Goal: Transaction & Acquisition: Purchase product/service

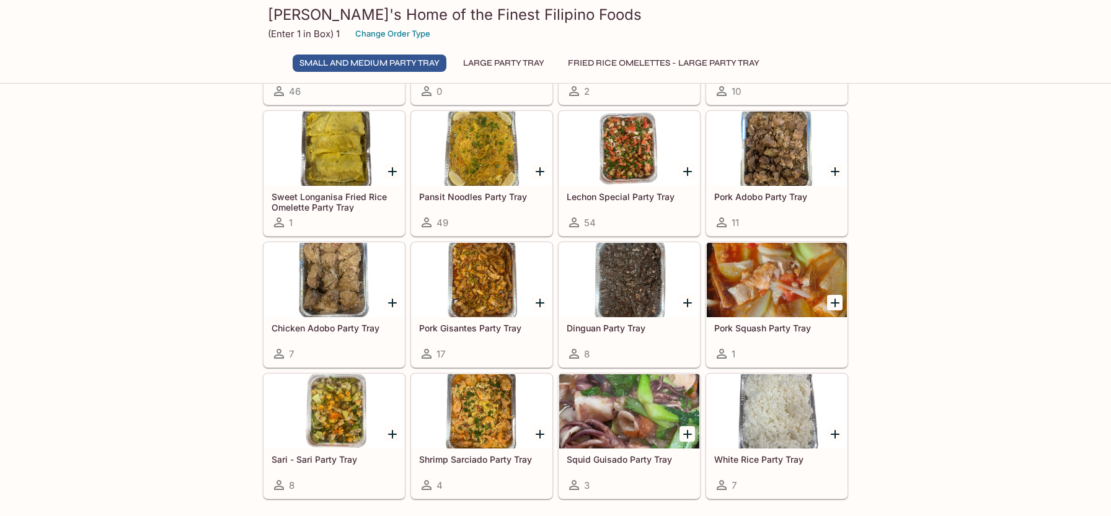
scroll to position [186, 0]
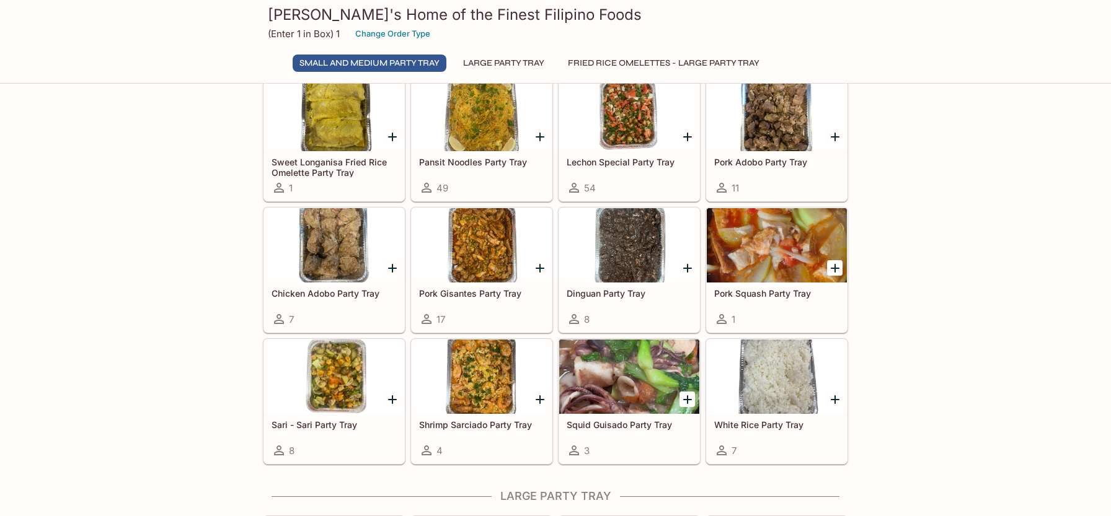
click at [539, 138] on icon "Add Pansit Noodles Party Tray" at bounding box center [540, 137] width 15 height 15
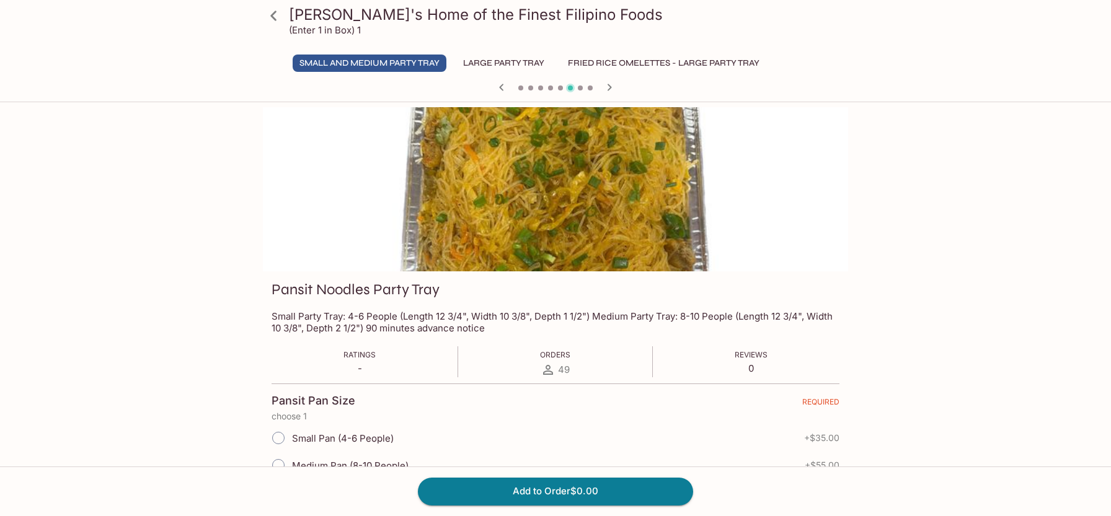
scroll to position [62, 0]
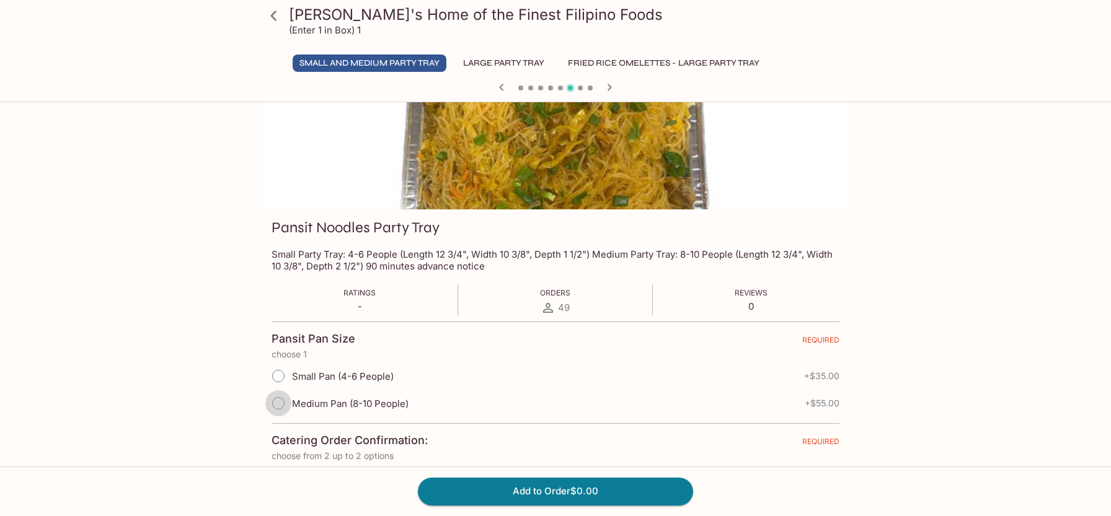
click at [275, 400] on input "Medium Pan (8-10 People)" at bounding box center [278, 404] width 26 height 26
radio input "true"
click at [510, 494] on button "Add to Order $55.00" at bounding box center [555, 491] width 275 height 27
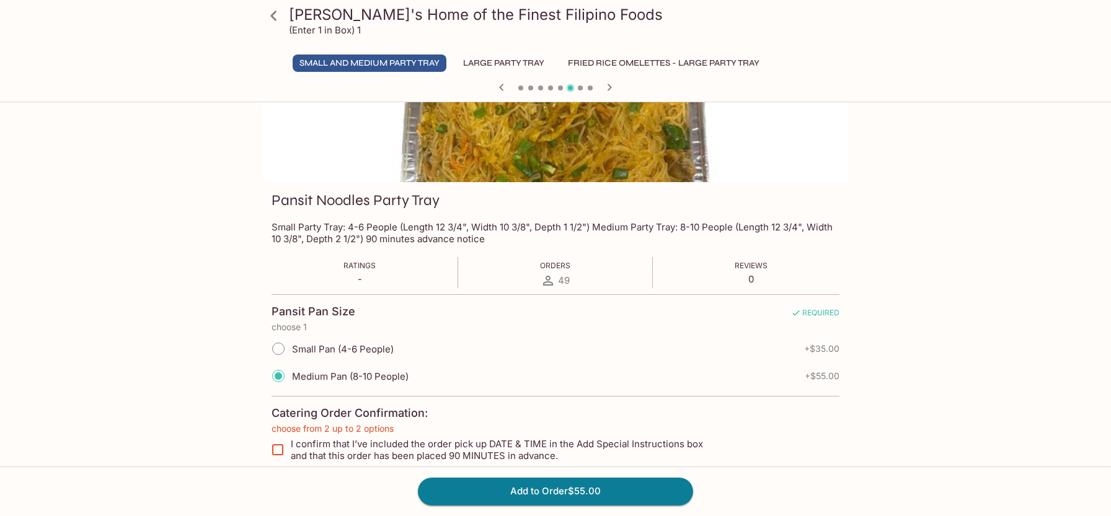
scroll to position [248, 0]
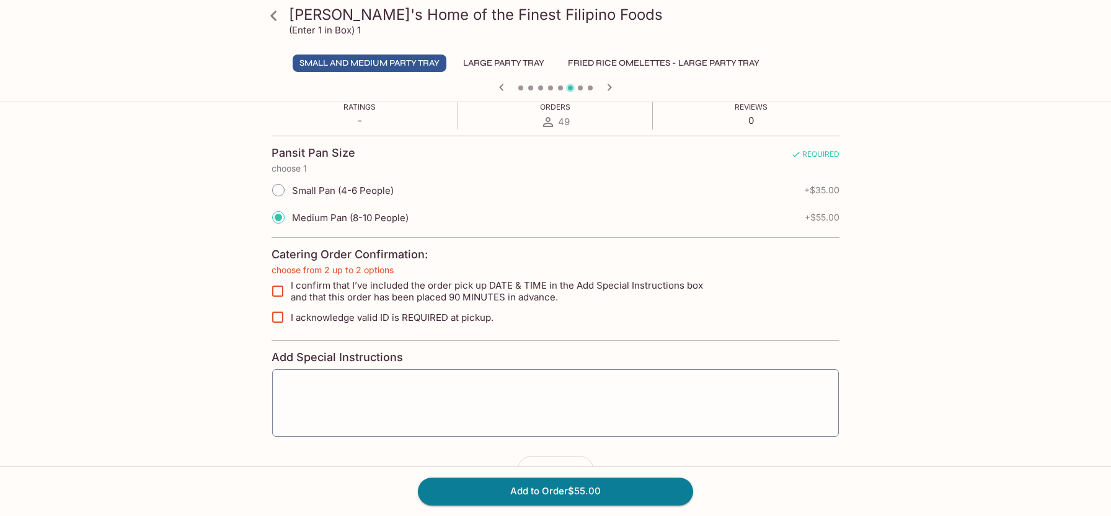
click at [281, 290] on input "I confirm that I’ve included the order pick up DATE & TIME in the Add Special I…" at bounding box center [277, 291] width 25 height 25
checkbox input "true"
click at [282, 313] on input "I acknowledge valid ID is REQUIRED at pickup." at bounding box center [277, 317] width 25 height 25
checkbox input "true"
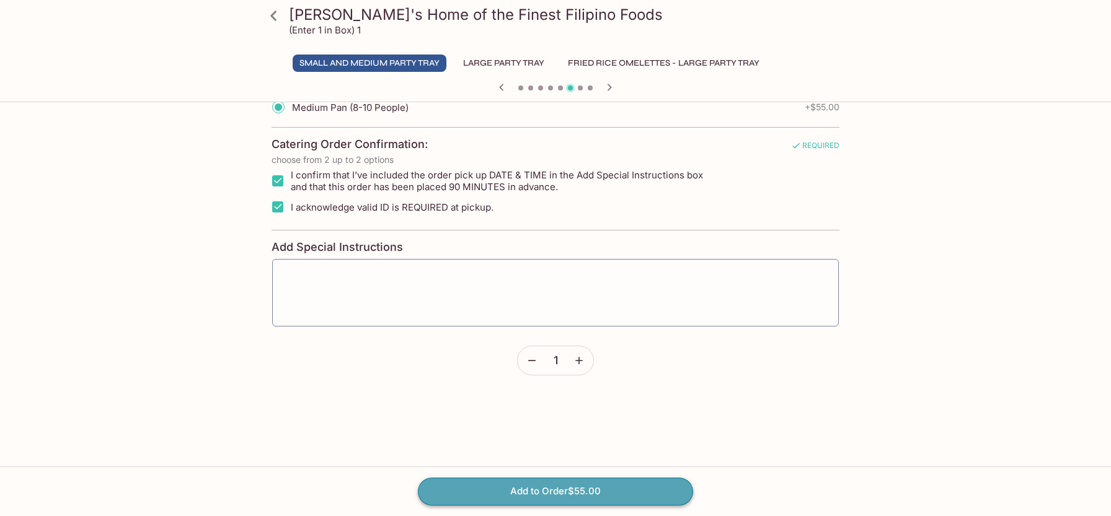
click at [577, 490] on button "Add to Order $55.00" at bounding box center [555, 491] width 275 height 27
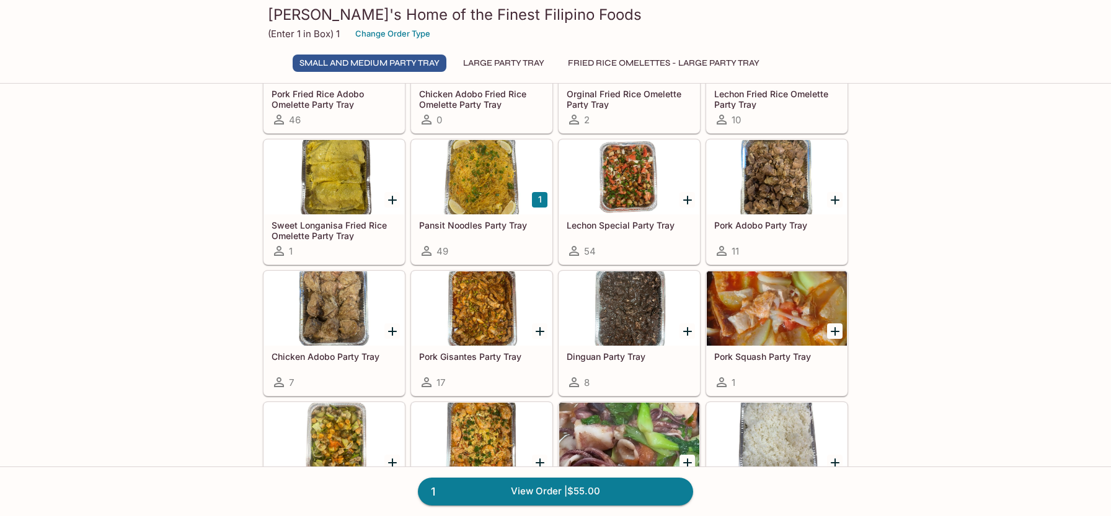
scroll to position [124, 0]
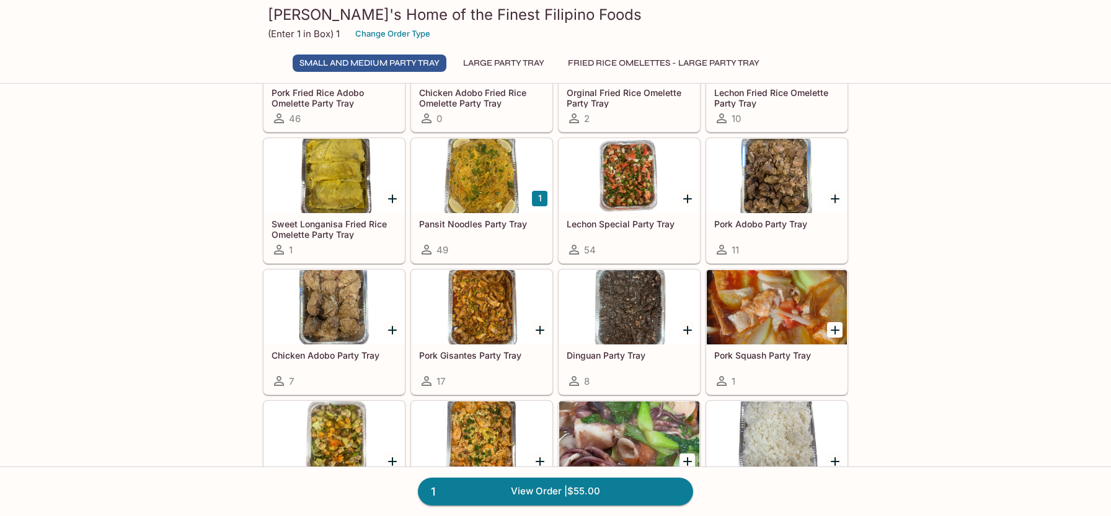
click at [837, 198] on icon "Add Pork Adobo Party Tray" at bounding box center [835, 199] width 15 height 15
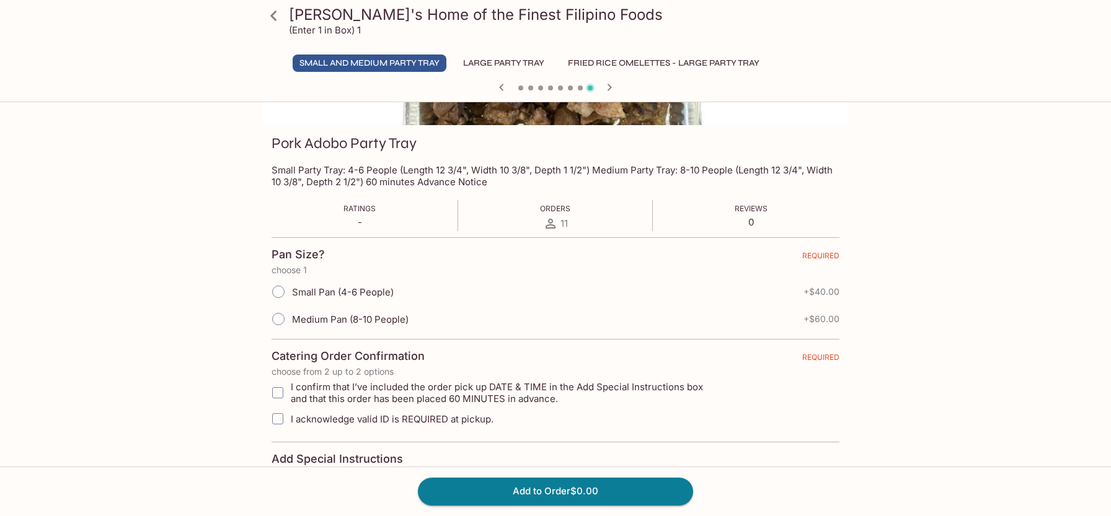
scroll to position [186, 0]
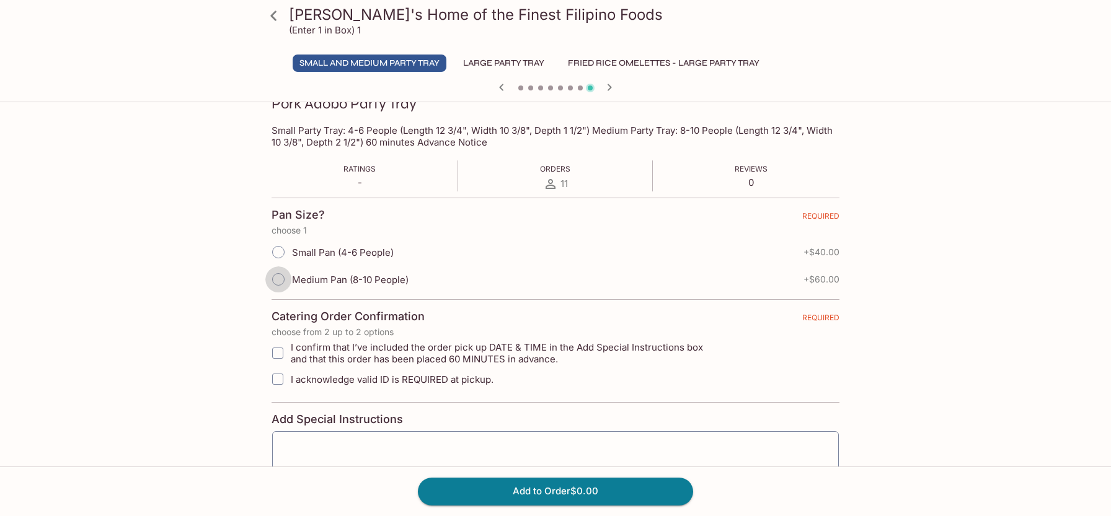
click at [280, 277] on input "Medium Pan (8-10 People)" at bounding box center [278, 280] width 26 height 26
radio input "true"
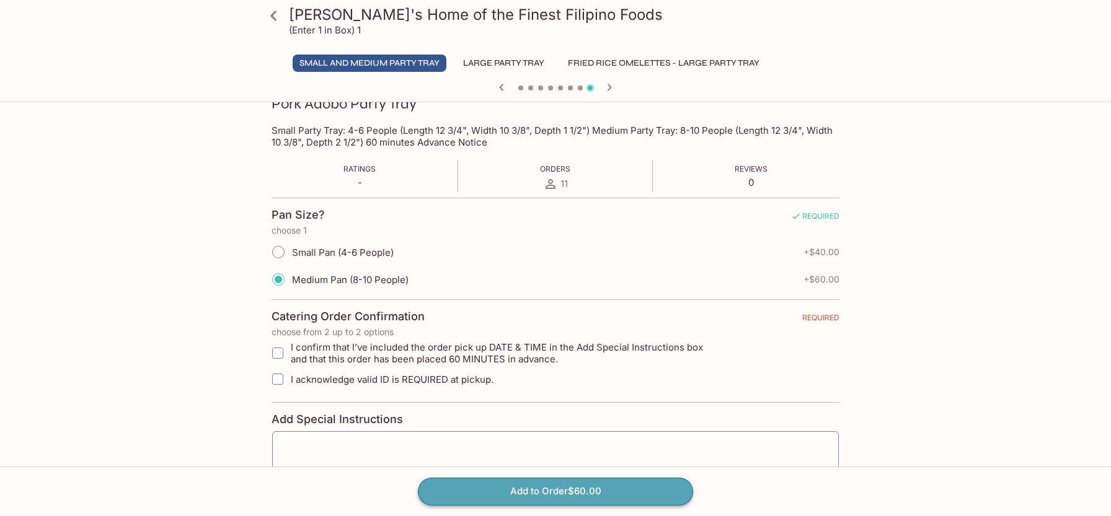
click at [505, 492] on button "Add to Order $60.00" at bounding box center [555, 491] width 275 height 27
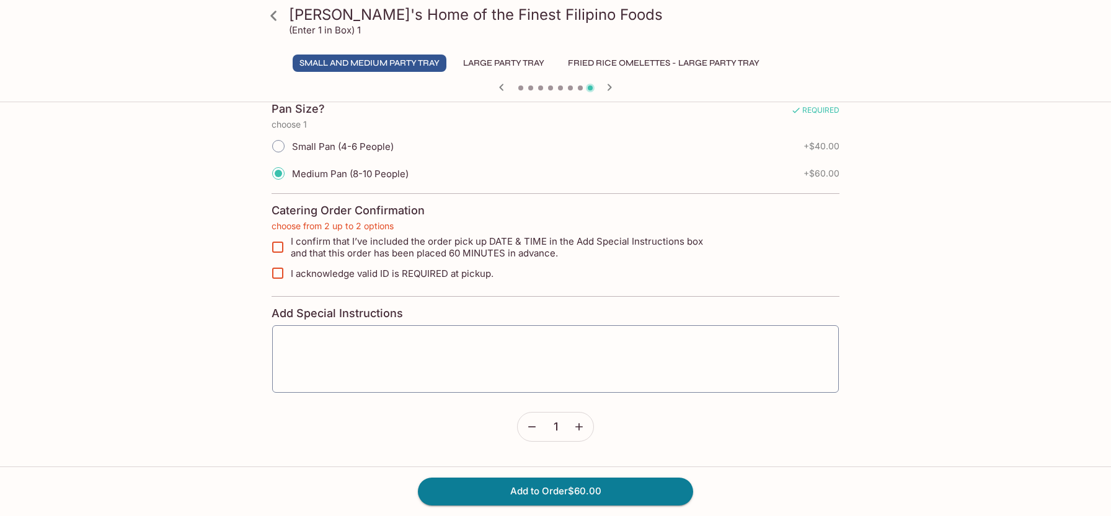
scroll to position [294, 0]
click at [272, 242] on input "I confirm that I’ve included the order pick up DATE & TIME in the Add Special I…" at bounding box center [277, 245] width 25 height 25
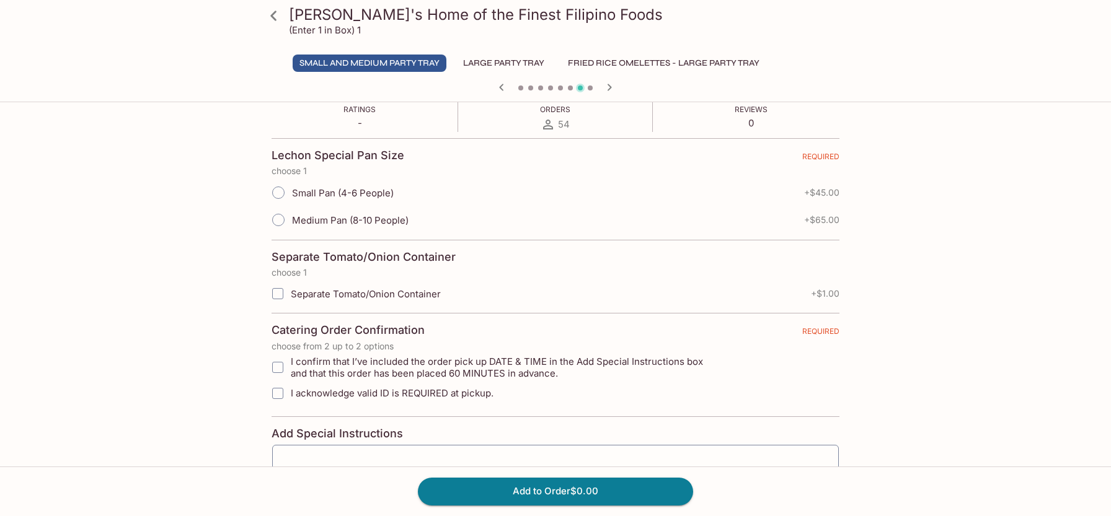
scroll to position [170, 0]
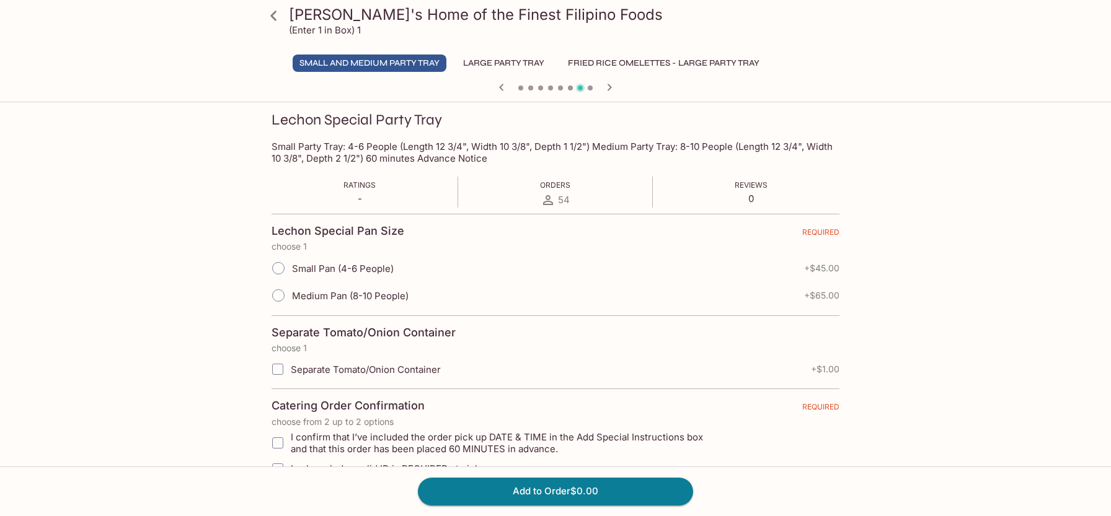
click at [608, 87] on icon "button" at bounding box center [609, 87] width 15 height 15
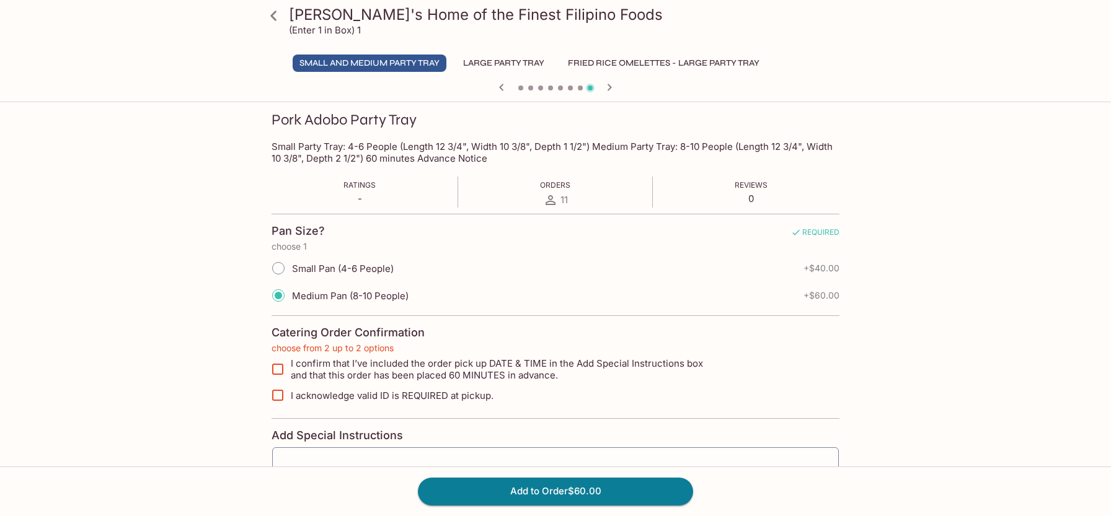
click at [282, 369] on input "I confirm that I’ve included the order pick up DATE & TIME in the Add Special I…" at bounding box center [277, 369] width 25 height 25
checkbox input "true"
click at [280, 396] on input "I acknowledge valid ID is REQUIRED at pickup." at bounding box center [277, 395] width 25 height 25
checkbox input "true"
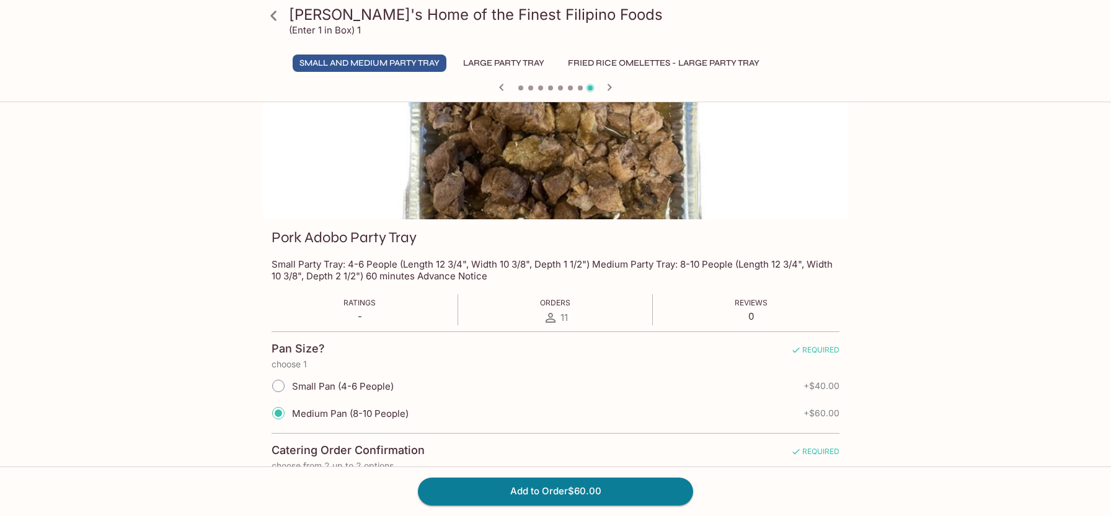
scroll to position [0, 0]
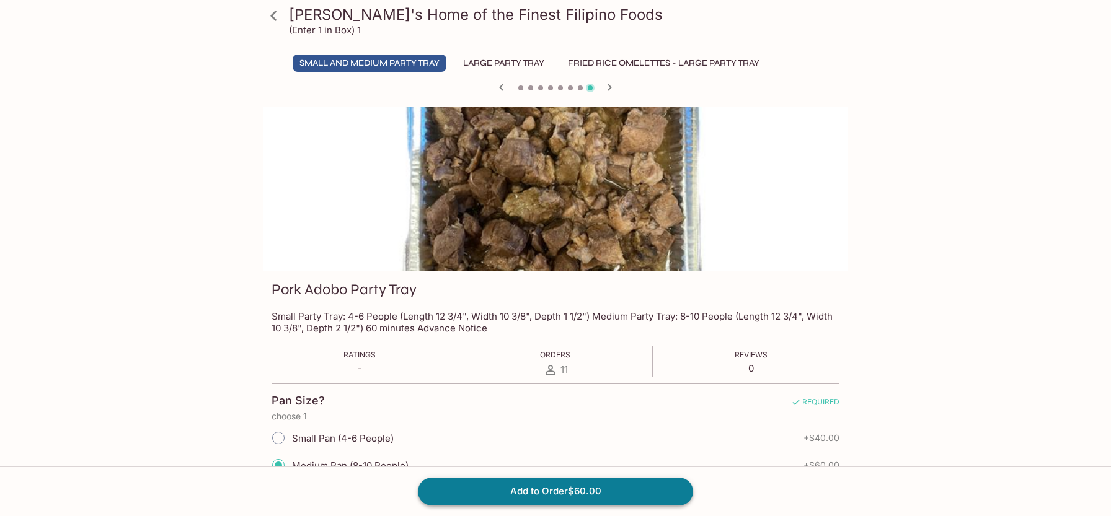
click at [539, 492] on button "Add to Order $60.00" at bounding box center [555, 491] width 275 height 27
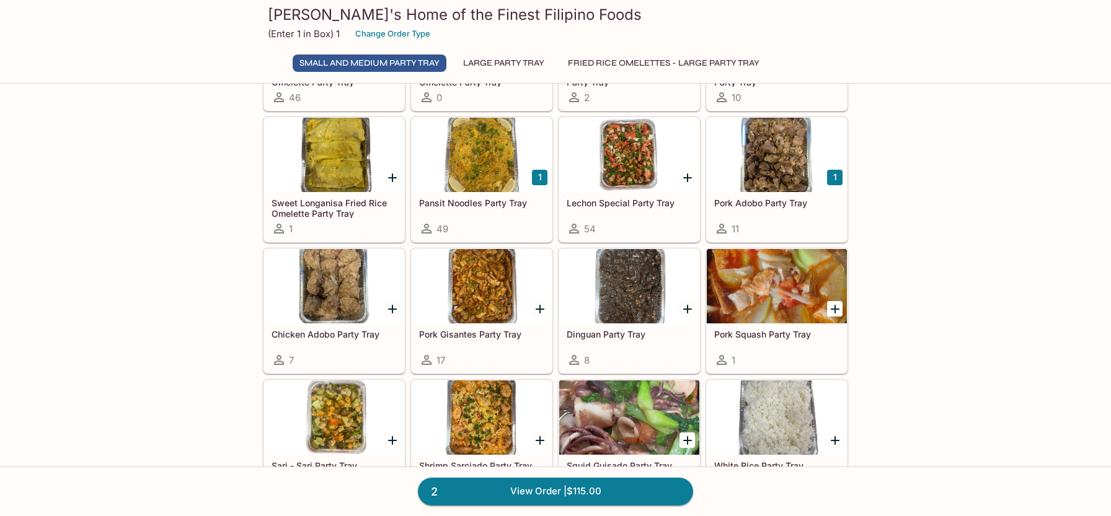
scroll to position [124, 0]
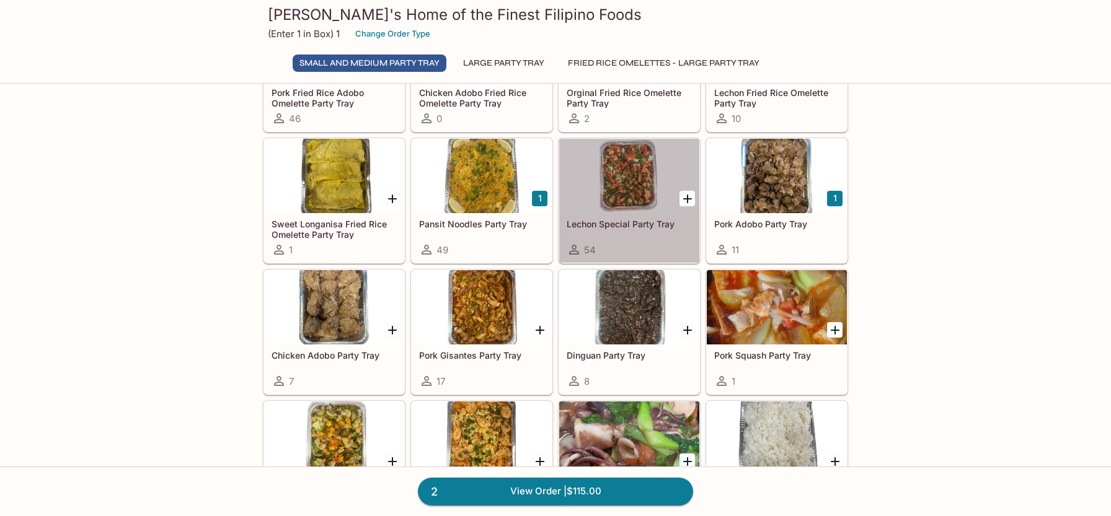
click at [621, 182] on div at bounding box center [629, 176] width 140 height 74
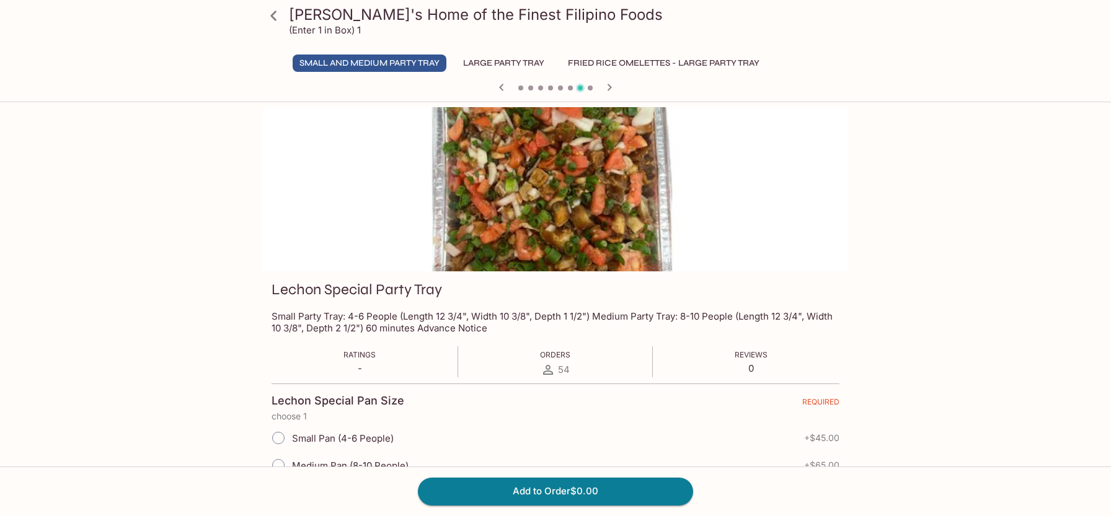
scroll to position [124, 0]
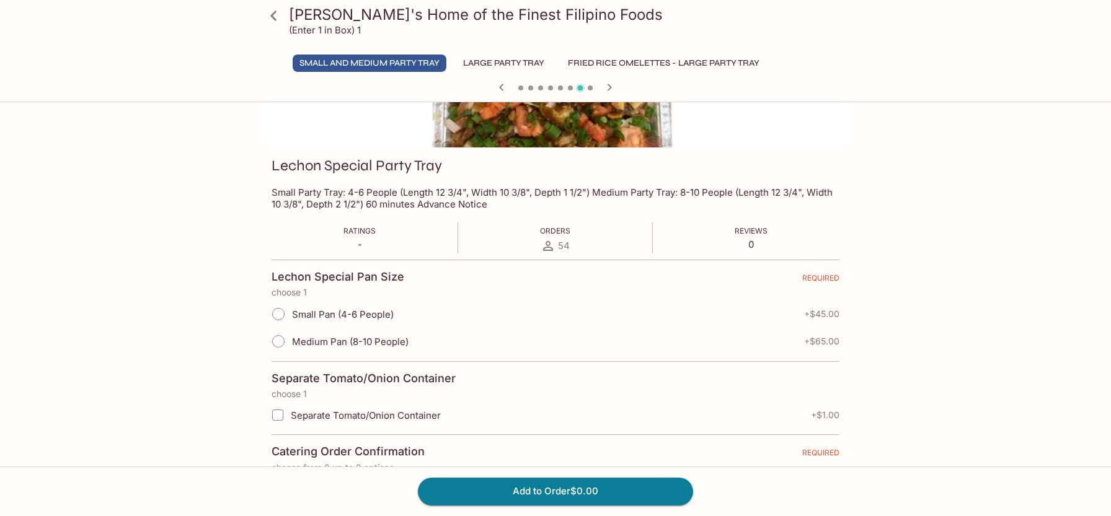
click at [279, 344] on input "Medium Pan (8-10 People)" at bounding box center [278, 342] width 26 height 26
radio input "true"
click at [495, 489] on button "Add to Order $65.00" at bounding box center [555, 491] width 275 height 27
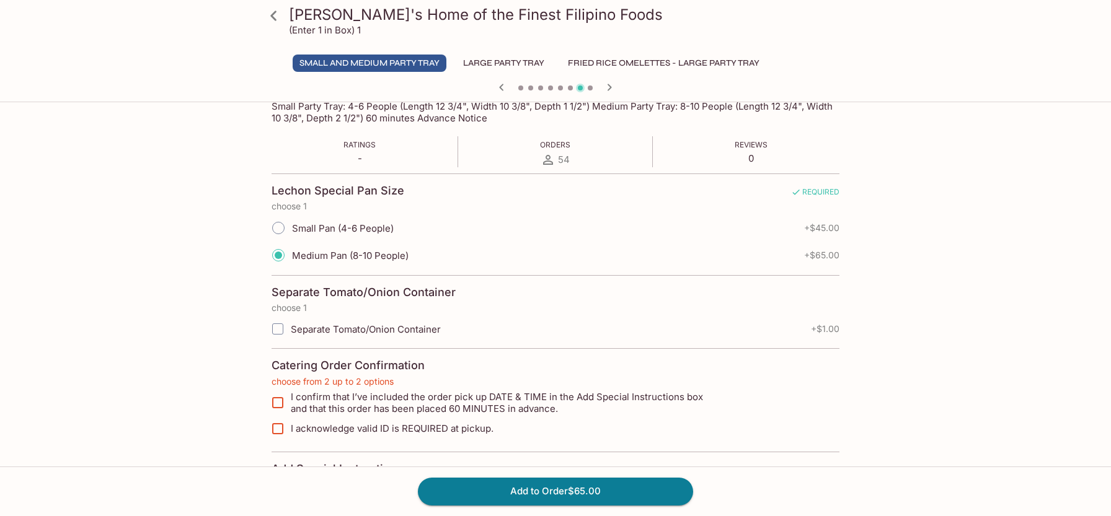
scroll to position [232, 0]
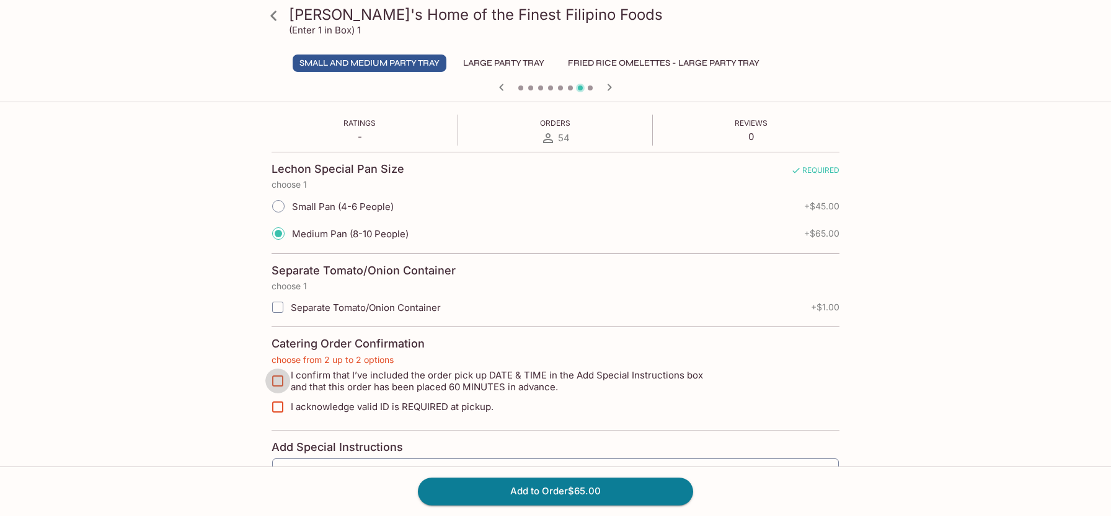
click at [285, 383] on input "I confirm that I’ve included the order pick up DATE & TIME in the Add Special I…" at bounding box center [277, 381] width 25 height 25
checkbox input "true"
click at [278, 404] on input "I acknowledge valid ID is REQUIRED at pickup." at bounding box center [277, 407] width 25 height 25
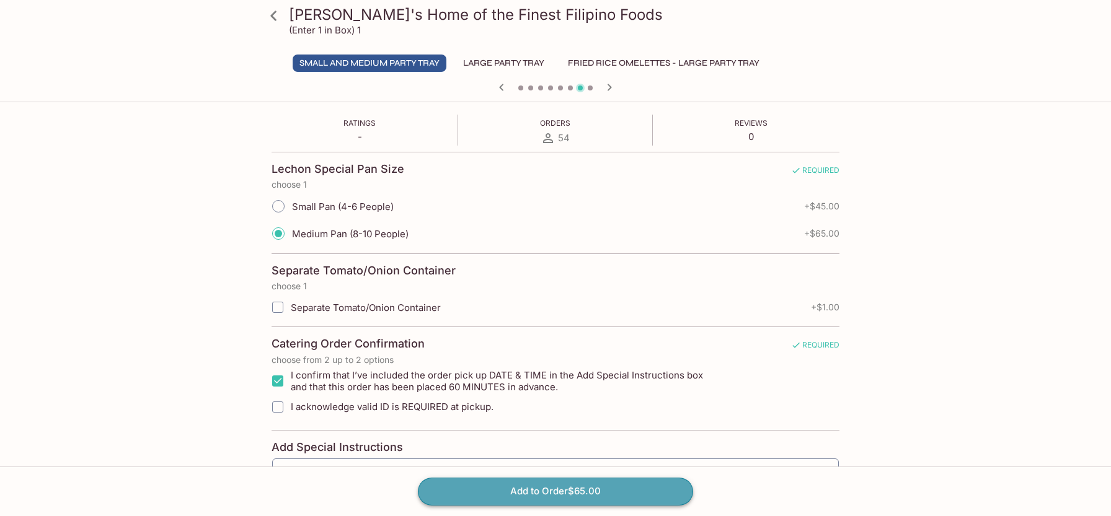
click at [448, 485] on button "Add to Order $65.00" at bounding box center [555, 491] width 275 height 27
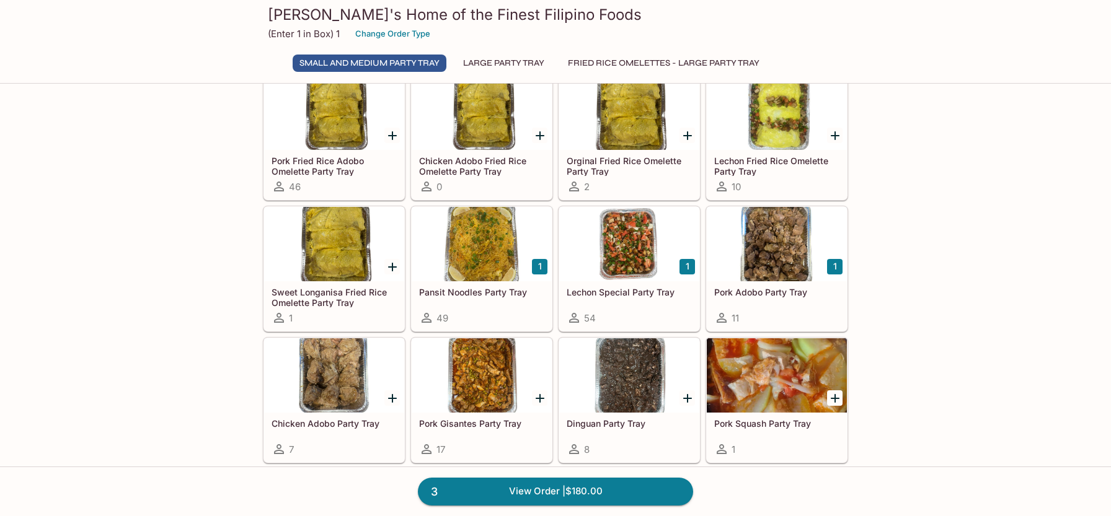
scroll to position [124, 0]
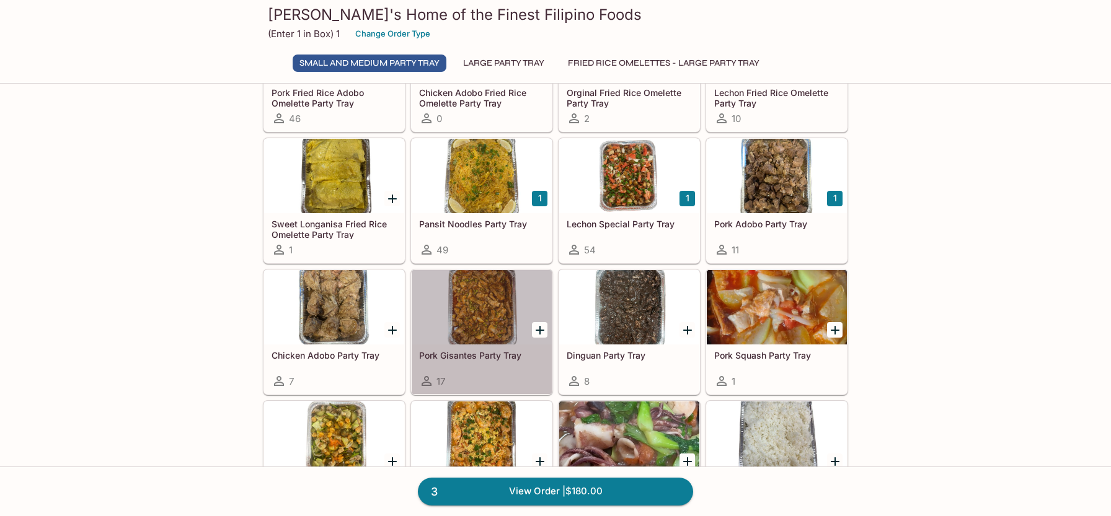
click at [468, 313] on div at bounding box center [482, 307] width 140 height 74
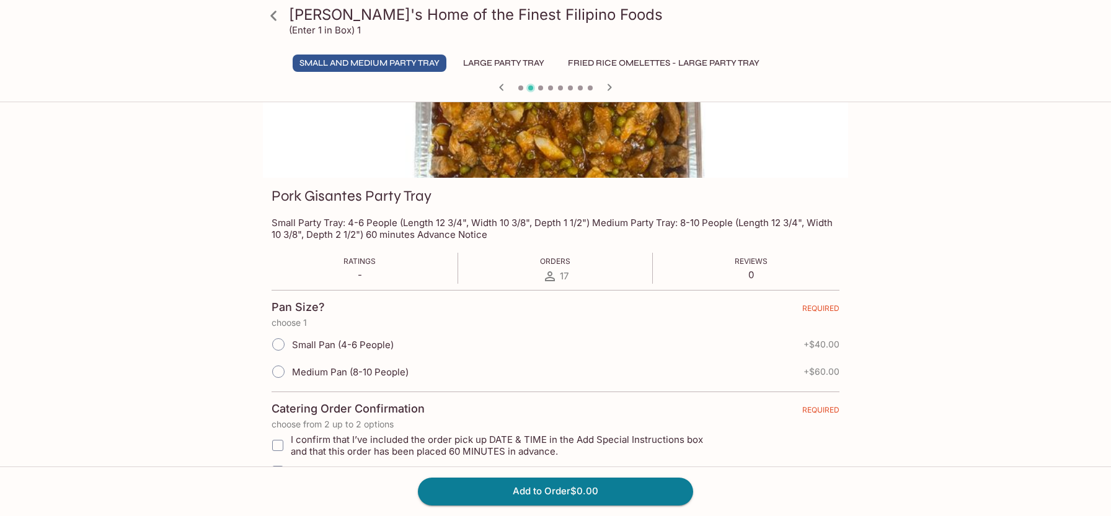
scroll to position [186, 0]
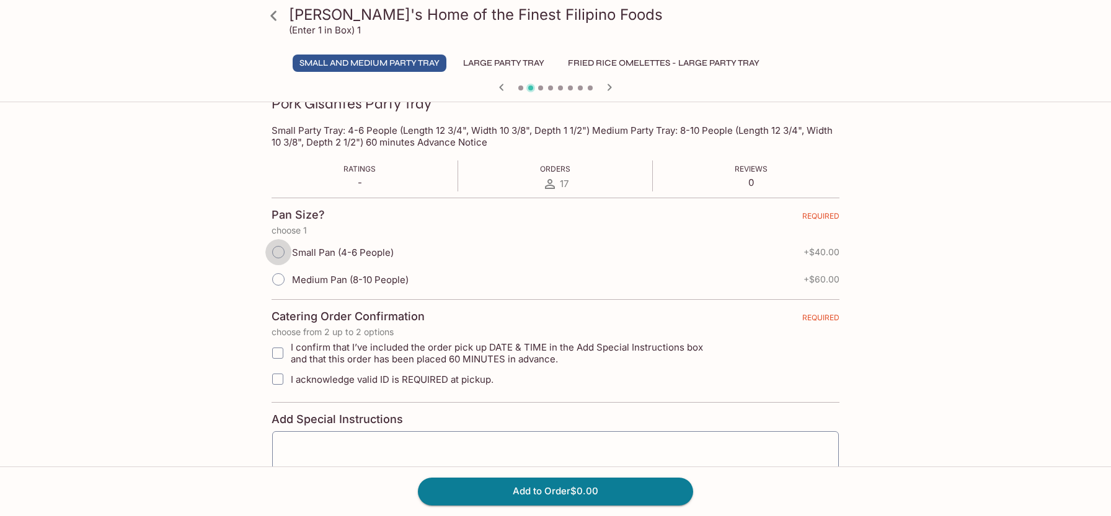
click at [286, 252] on input "Small Pan (4-6 People)" at bounding box center [278, 252] width 26 height 26
radio input "true"
click at [547, 484] on button "Add to Order $40.00" at bounding box center [555, 491] width 275 height 27
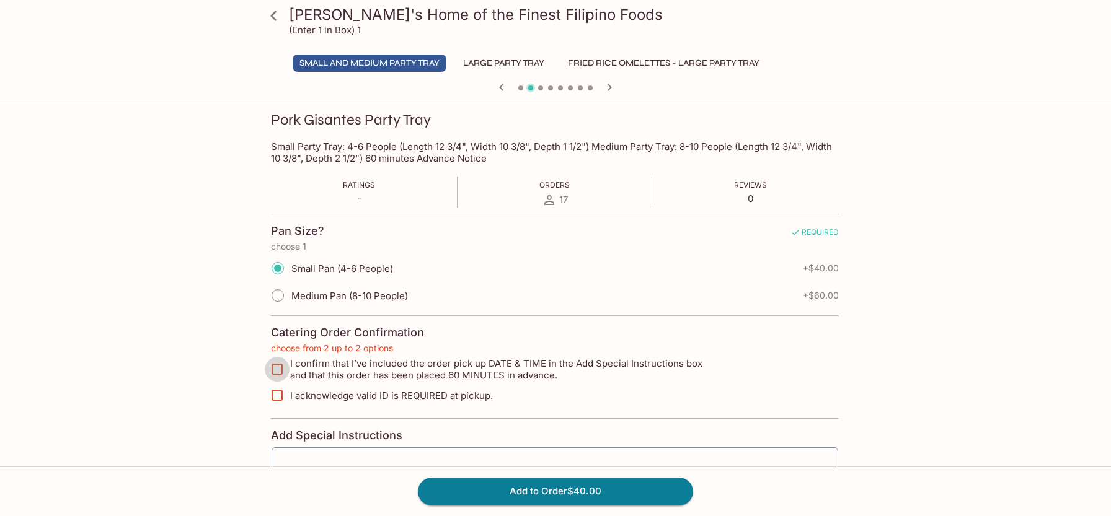
click at [272, 365] on input "I confirm that I’ve included the order pick up DATE & TIME in the Add Special I…" at bounding box center [277, 369] width 25 height 25
click at [612, 89] on icon "button" at bounding box center [609, 87] width 15 height 15
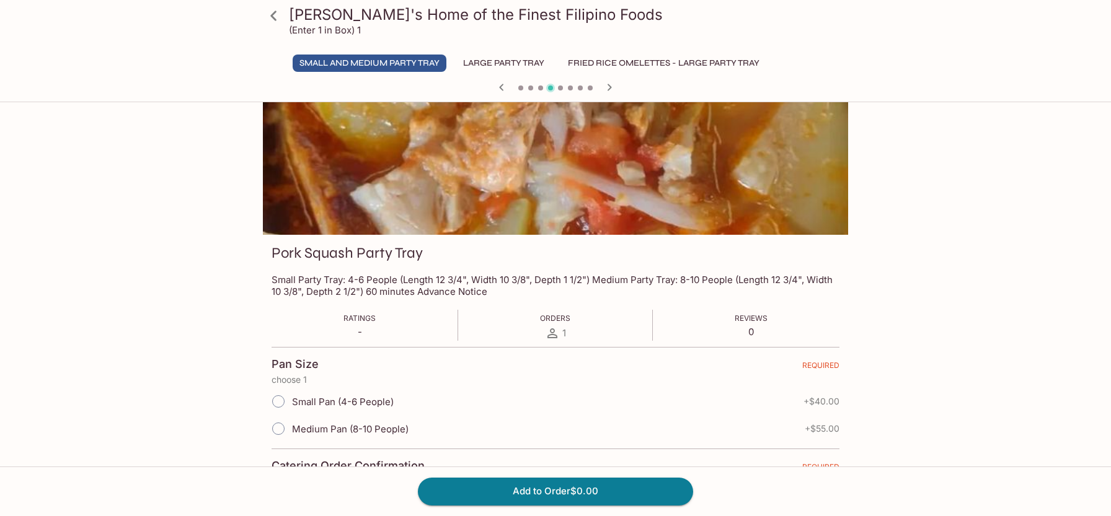
scroll to position [62, 0]
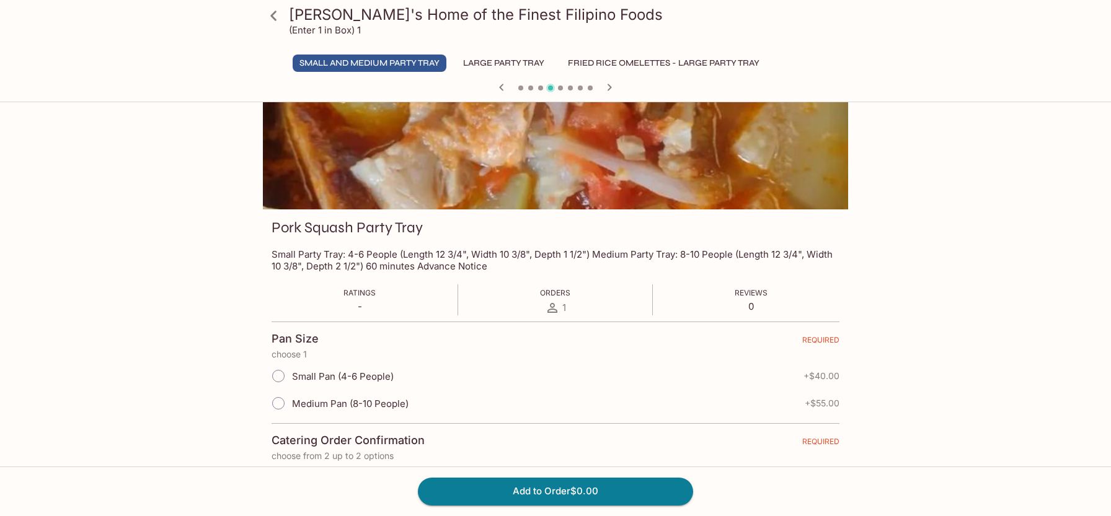
click at [500, 87] on icon "button" at bounding box center [501, 87] width 4 height 7
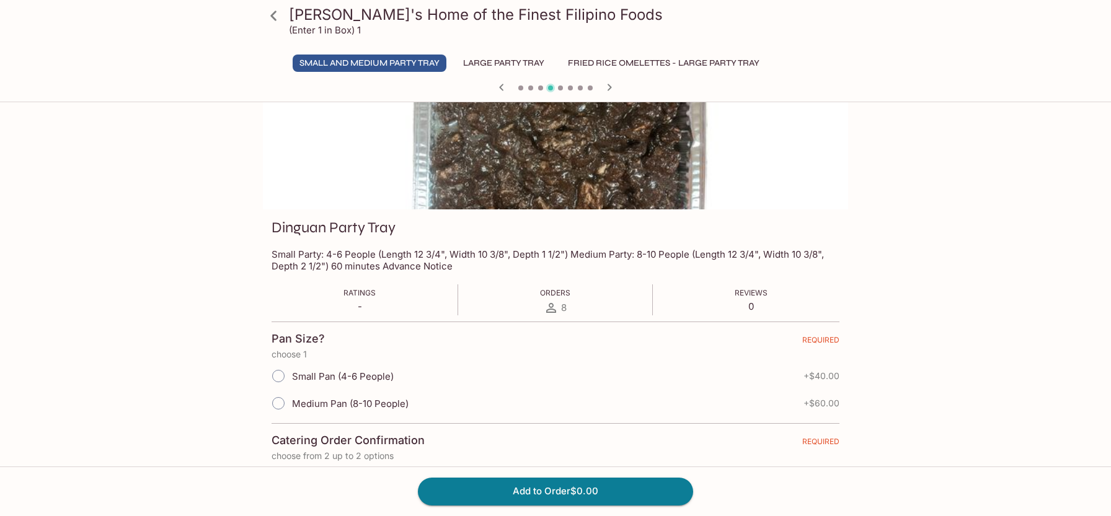
click at [500, 87] on icon "button" at bounding box center [501, 87] width 4 height 7
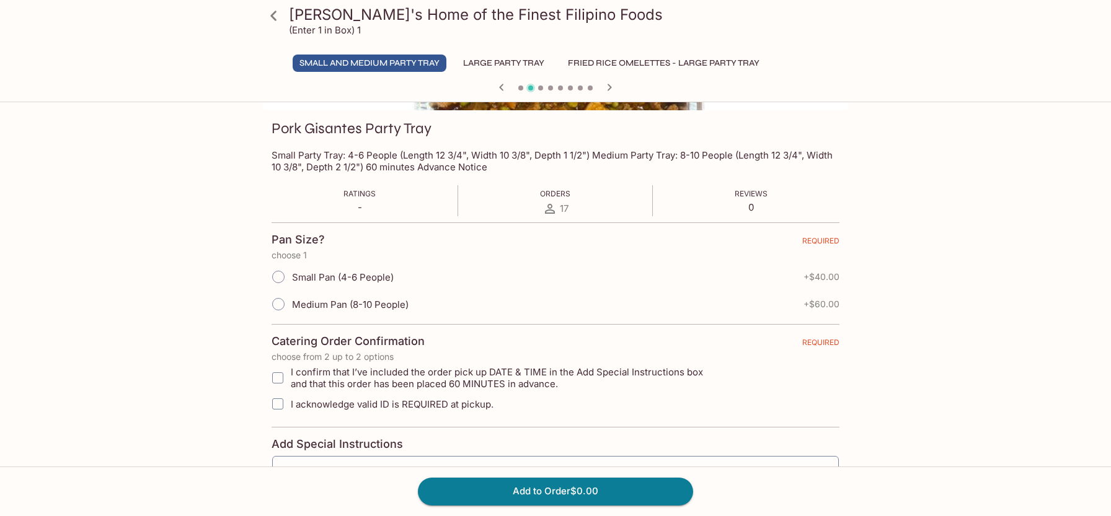
scroll to position [0, 0]
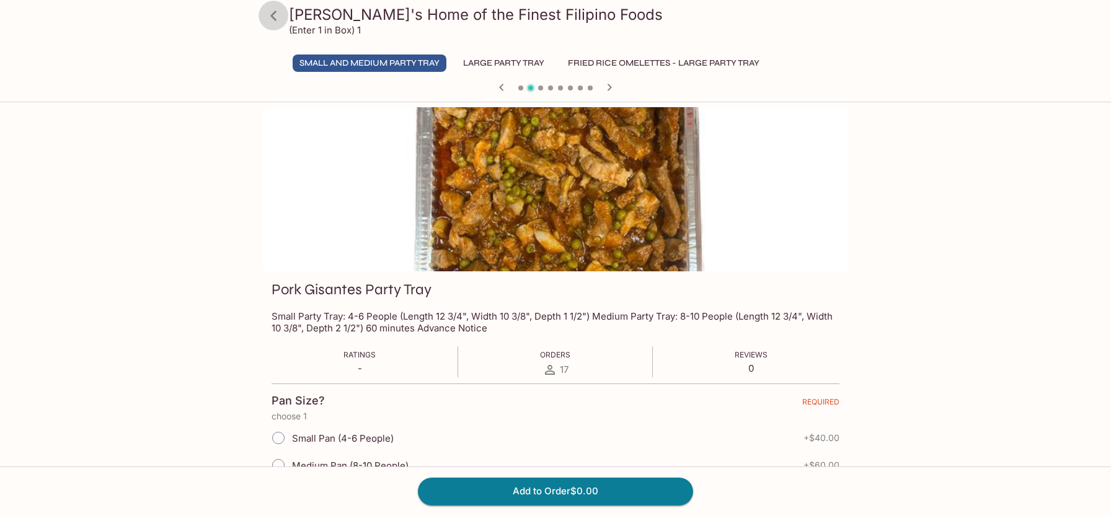
click at [280, 17] on icon at bounding box center [274, 16] width 22 height 22
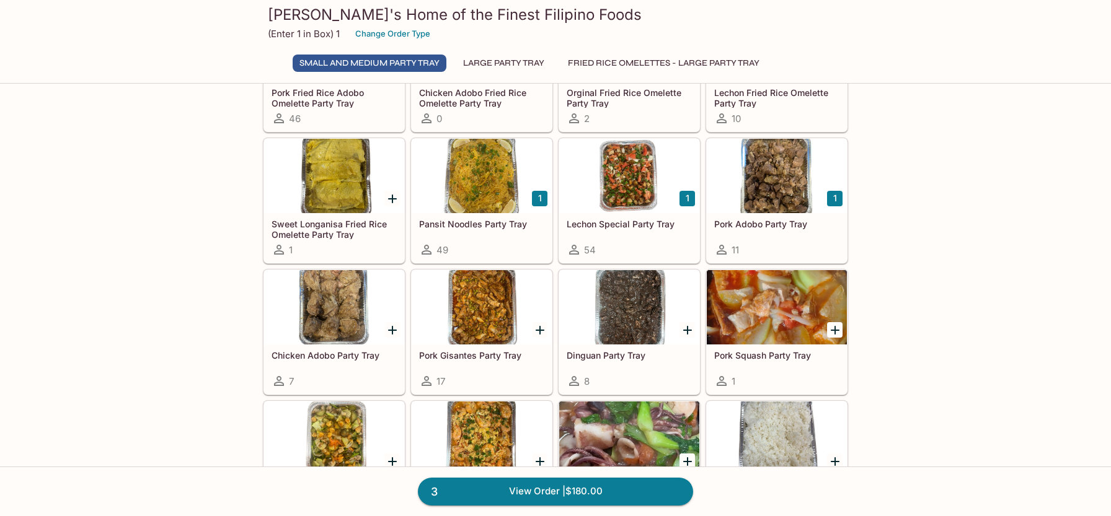
scroll to position [186, 0]
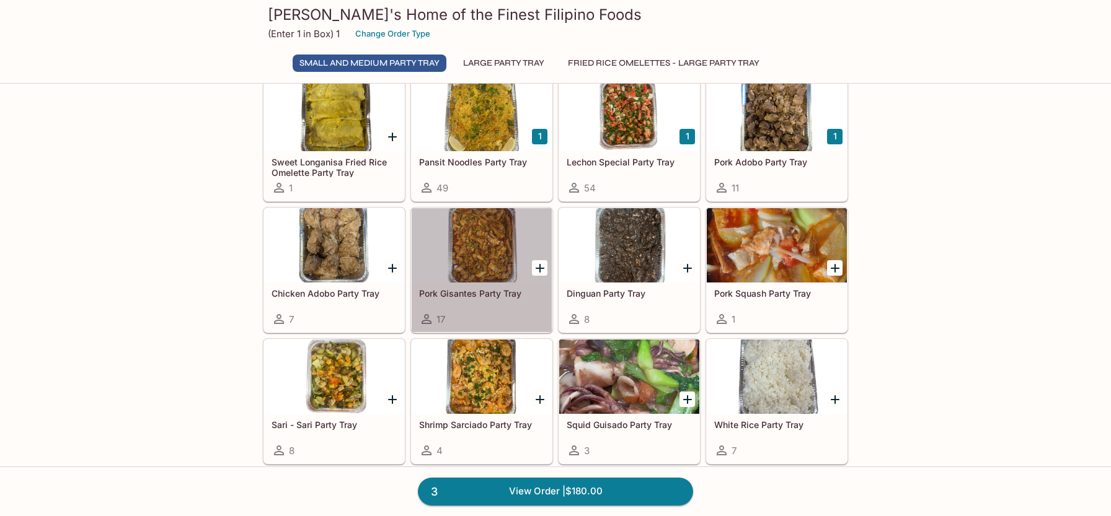
click at [469, 250] on div at bounding box center [482, 245] width 140 height 74
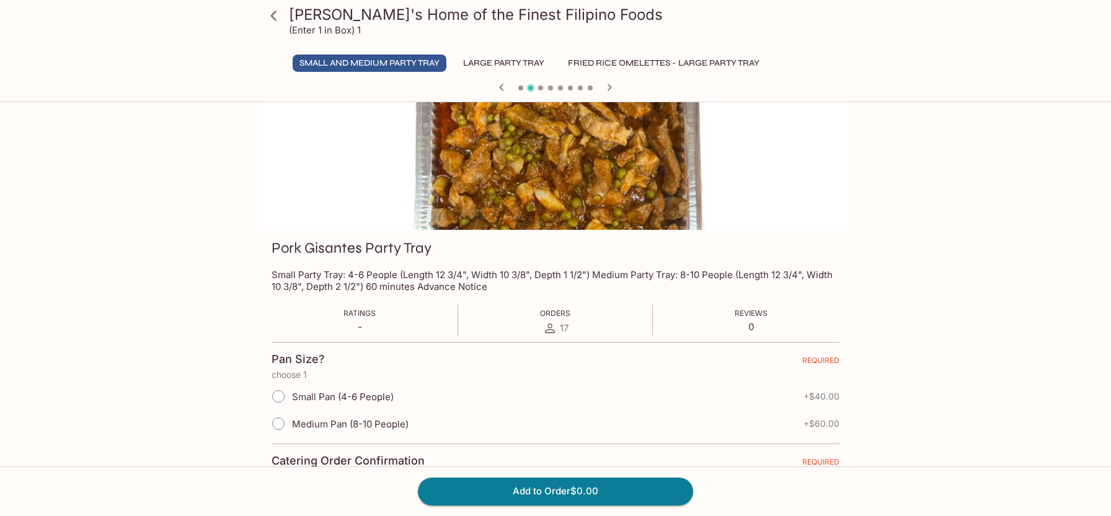
scroll to position [62, 0]
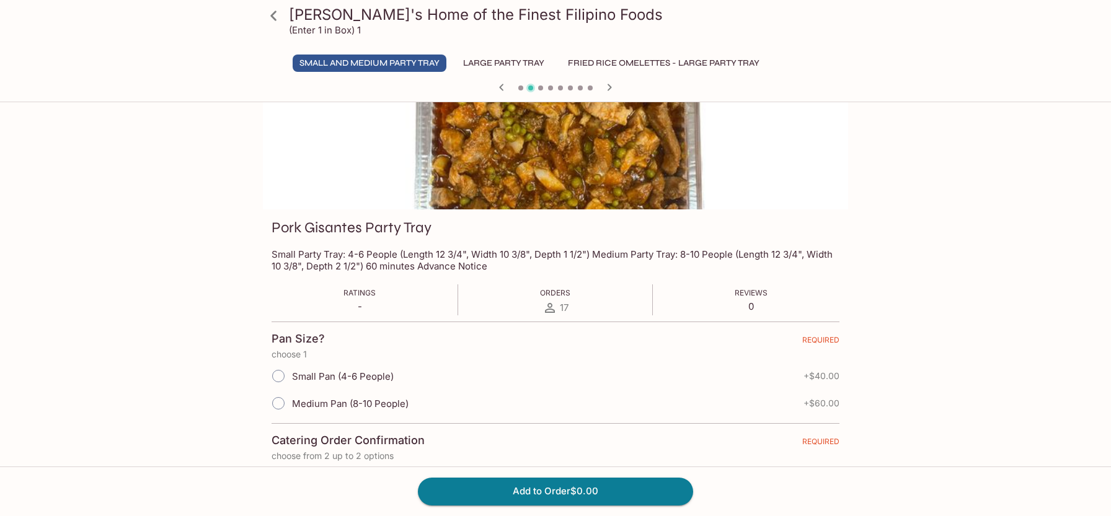
click at [282, 375] on input "Small Pan (4-6 People)" at bounding box center [278, 376] width 26 height 26
radio input "true"
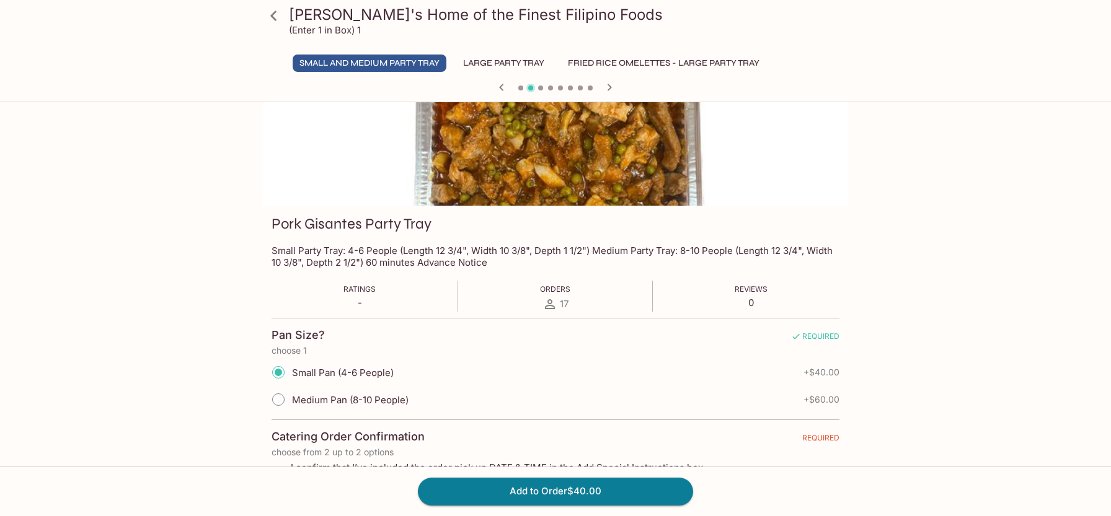
scroll to position [186, 0]
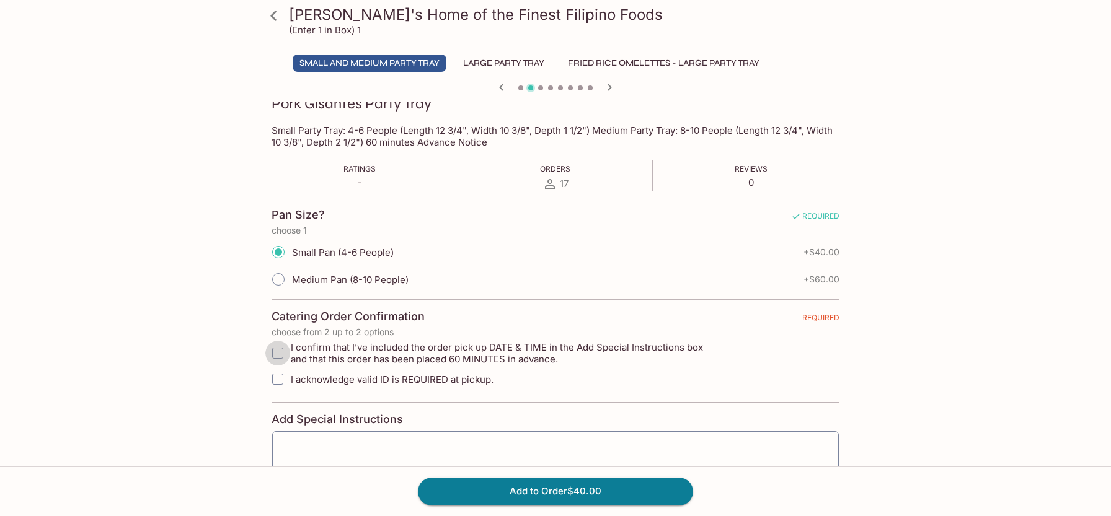
click at [281, 352] on input "I confirm that I’ve included the order pick up DATE & TIME in the Add Special I…" at bounding box center [277, 353] width 25 height 25
checkbox input "true"
click at [285, 386] on input "I acknowledge valid ID is REQUIRED at pickup." at bounding box center [277, 379] width 25 height 25
checkbox input "true"
click at [455, 486] on button "Add to Order $40.00" at bounding box center [555, 491] width 275 height 27
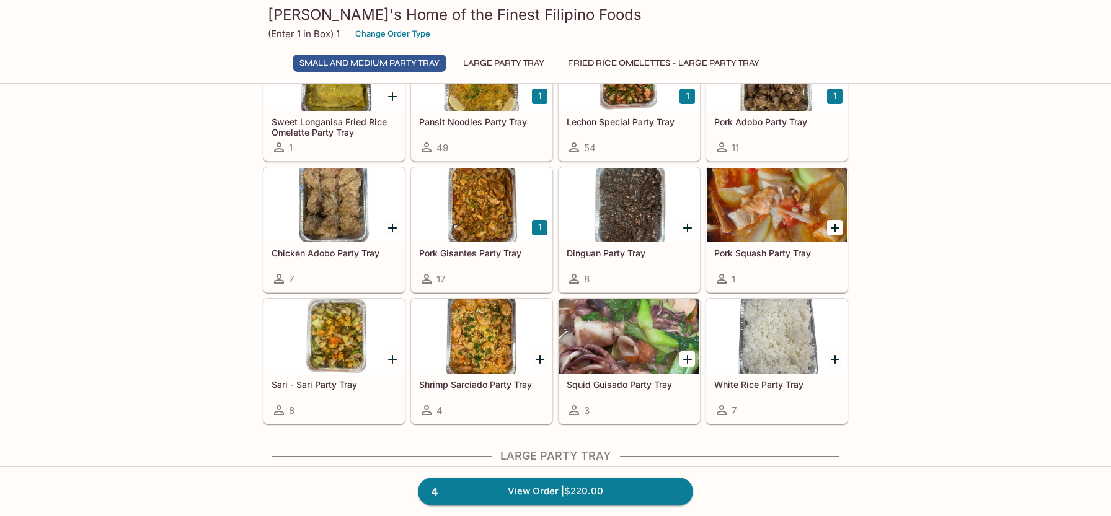
scroll to position [248, 0]
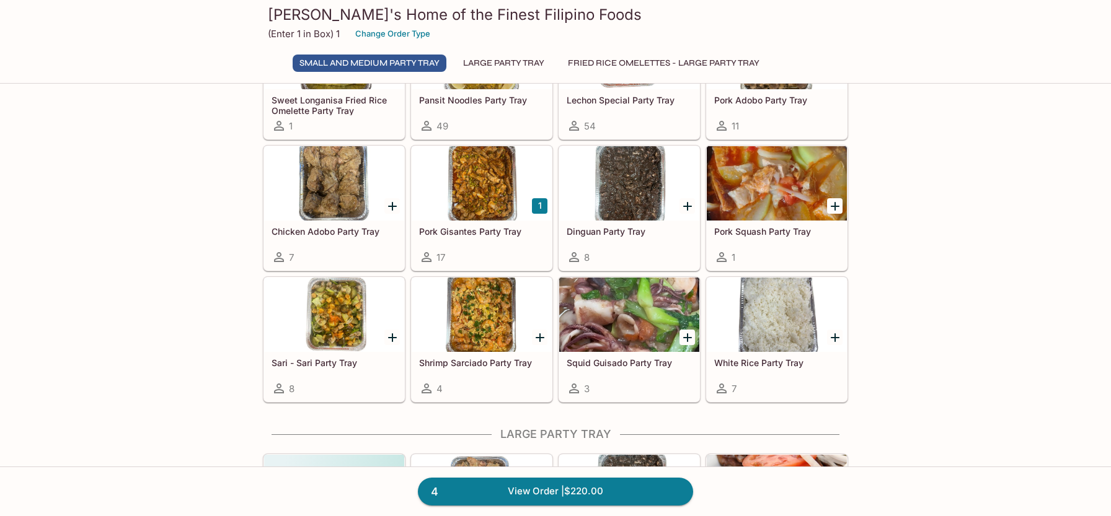
click at [334, 306] on div at bounding box center [334, 315] width 140 height 74
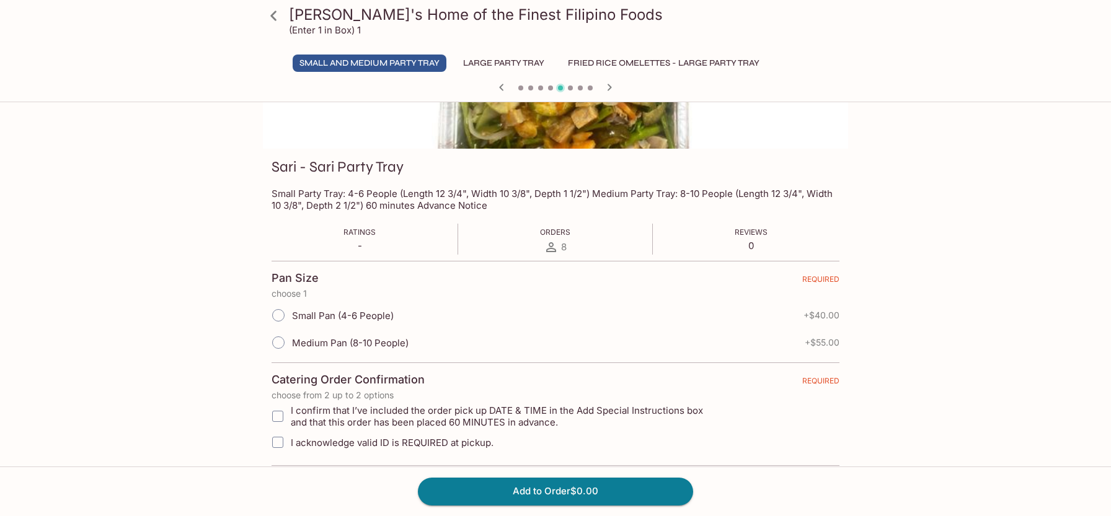
scroll to position [124, 0]
click at [282, 309] on input "Small Pan (4-6 People)" at bounding box center [278, 314] width 26 height 26
radio input "true"
click at [283, 417] on input "I confirm that I’ve included the order pick up DATE & TIME in the Add Special I…" at bounding box center [277, 415] width 25 height 25
checkbox input "true"
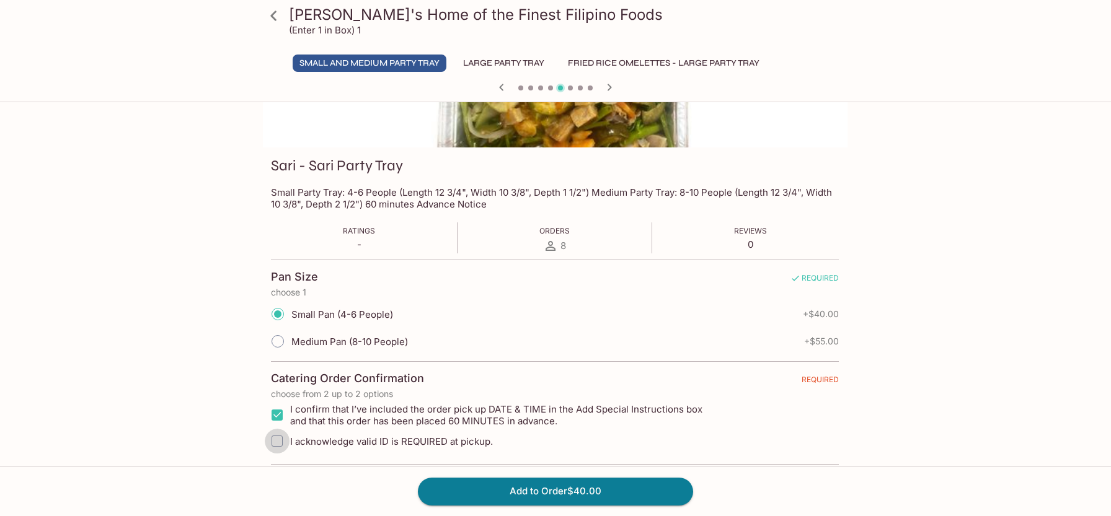
click at [279, 435] on input "I acknowledge valid ID is REQUIRED at pickup." at bounding box center [277, 441] width 25 height 25
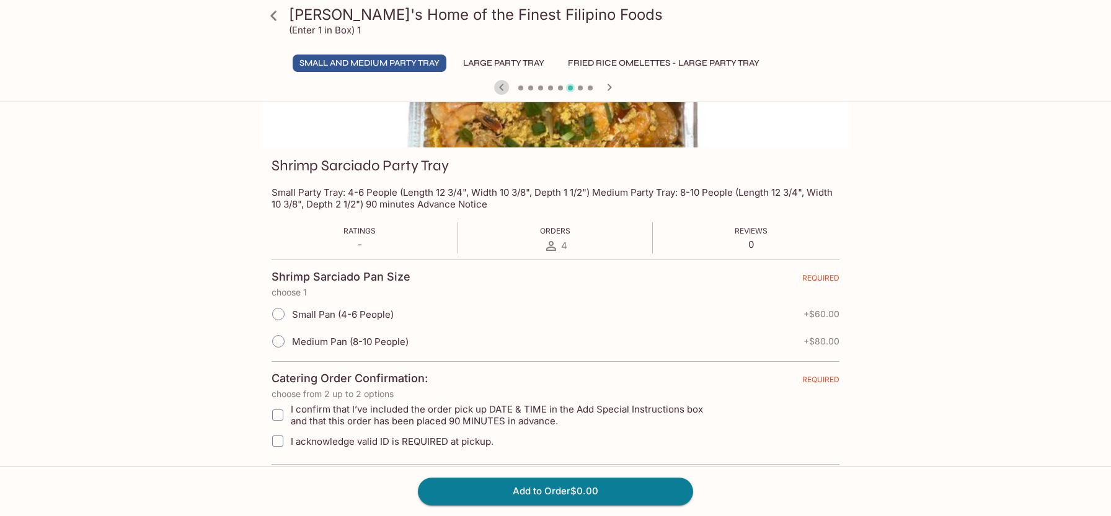
click at [499, 87] on icon "button" at bounding box center [501, 87] width 15 height 15
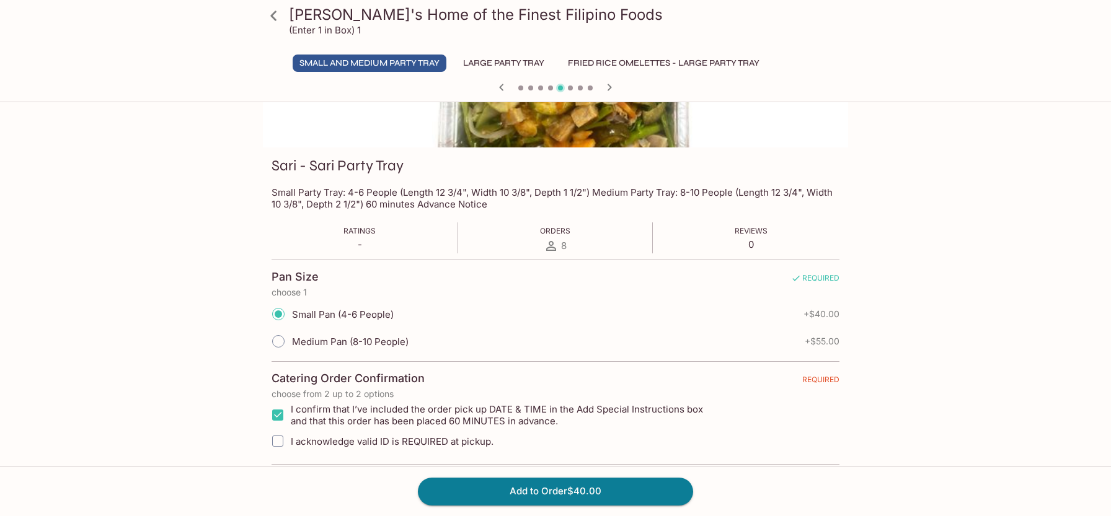
click at [283, 433] on input "I acknowledge valid ID is REQUIRED at pickup." at bounding box center [277, 441] width 25 height 25
checkbox input "true"
click at [473, 490] on button "Add to Order $40.00" at bounding box center [555, 491] width 275 height 27
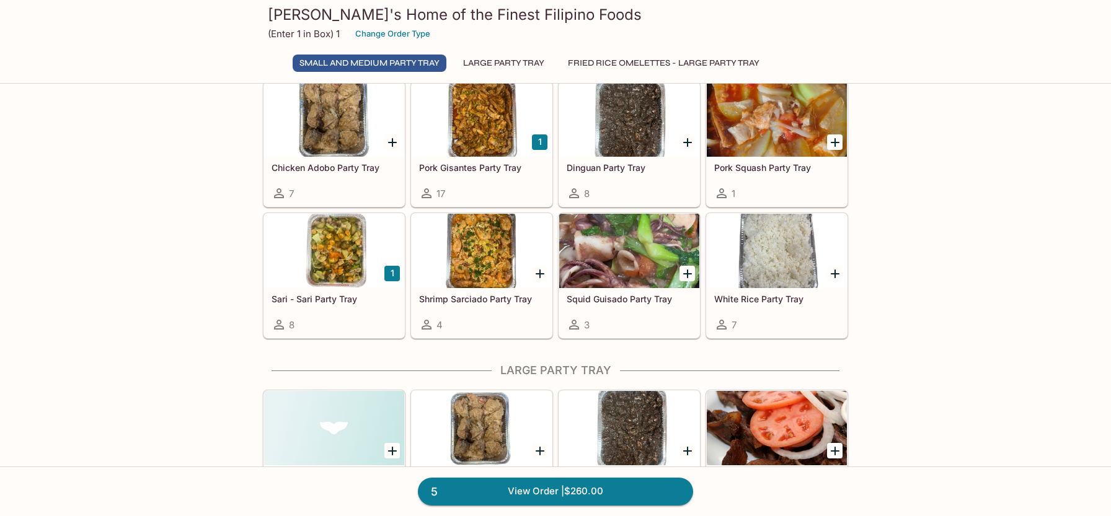
scroll to position [310, 0]
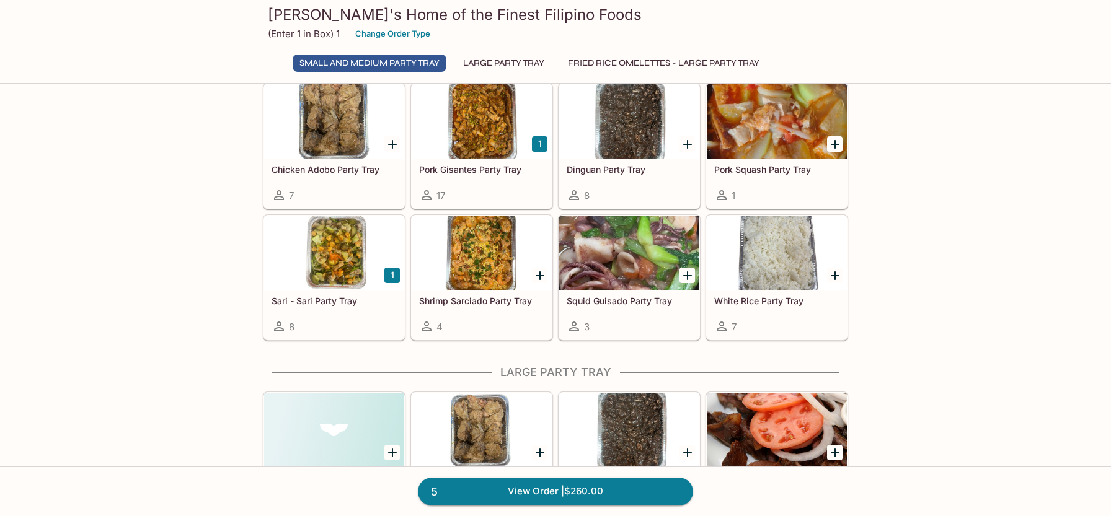
click at [806, 273] on div at bounding box center [777, 253] width 140 height 74
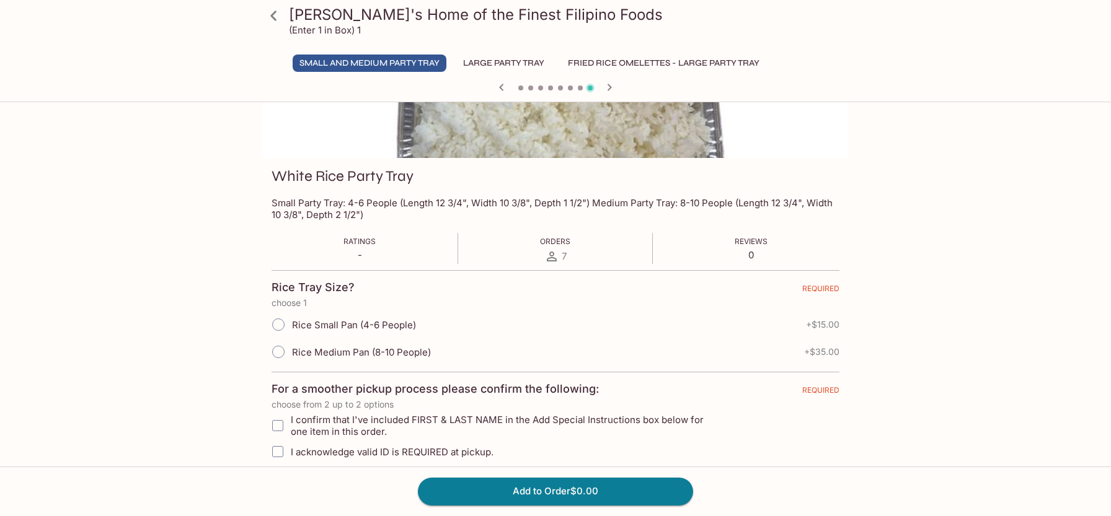
scroll to position [124, 0]
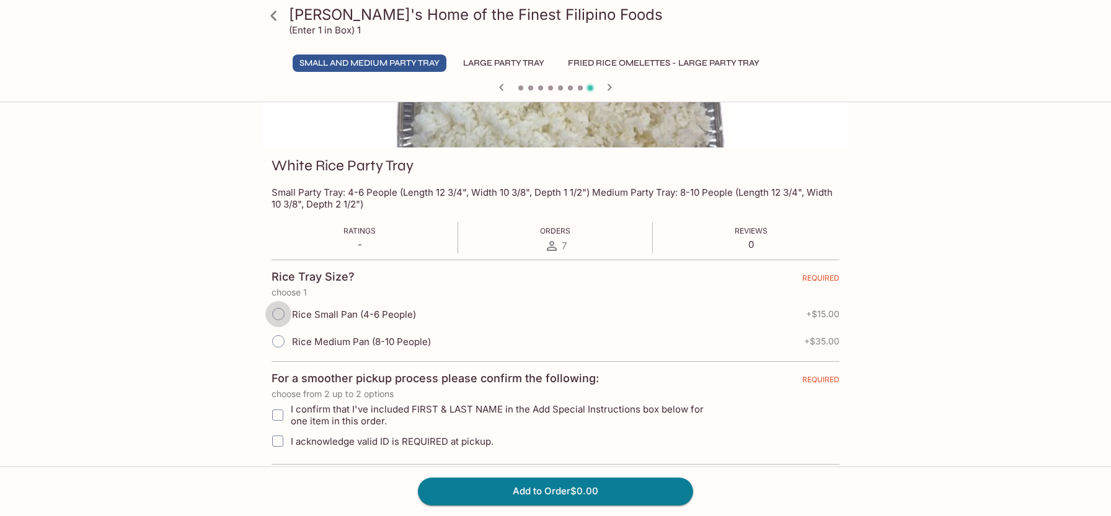
click at [288, 314] on input "Rice Small Pan (4-6 People)" at bounding box center [278, 314] width 26 height 26
radio input "true"
click at [288, 314] on input "Rice Small Pan (4-6 People)" at bounding box center [278, 314] width 26 height 26
click at [280, 311] on input "Rice Small Pan (4-6 People)" at bounding box center [278, 314] width 26 height 26
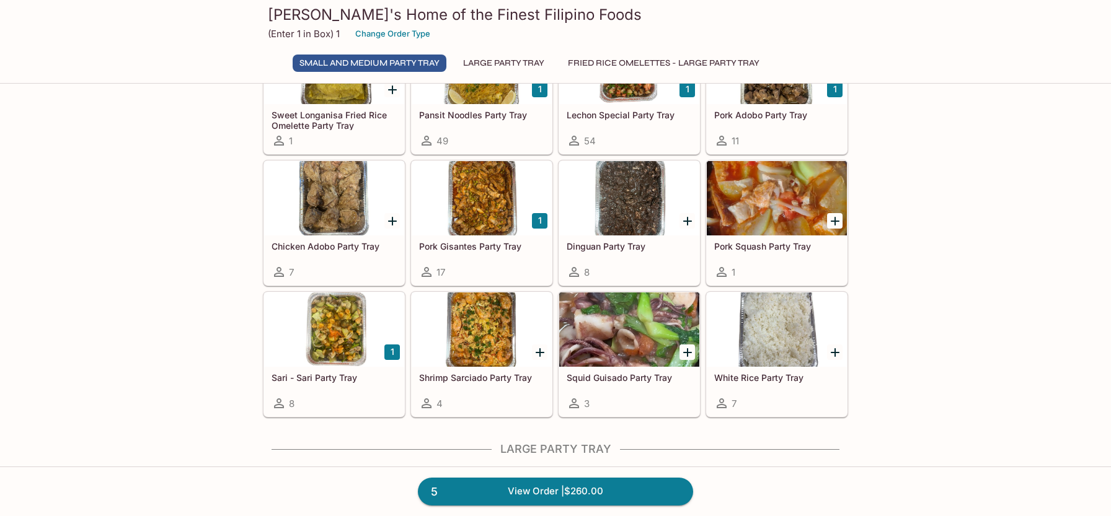
scroll to position [248, 0]
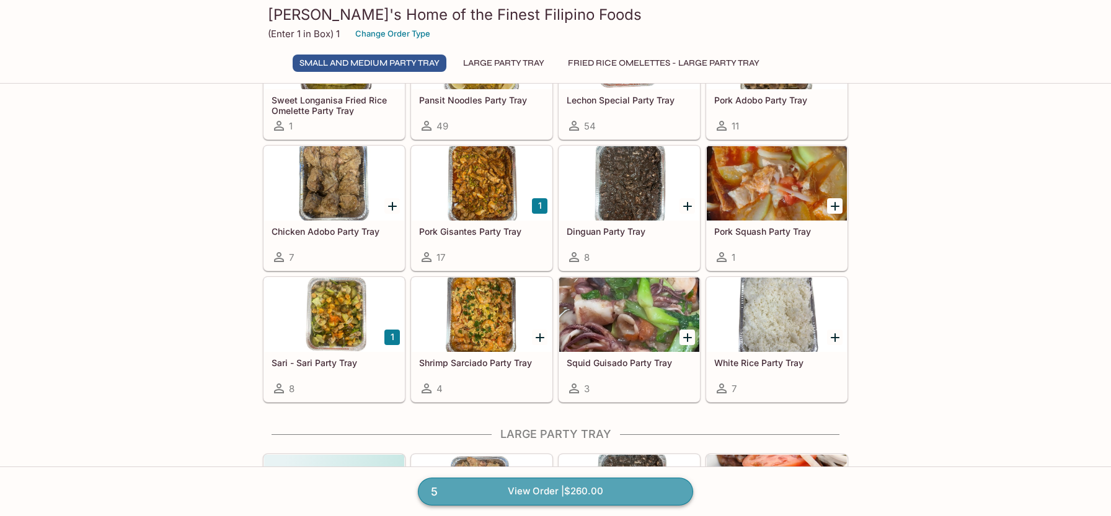
click at [582, 489] on link "5 View Order | $260.00" at bounding box center [555, 491] width 275 height 27
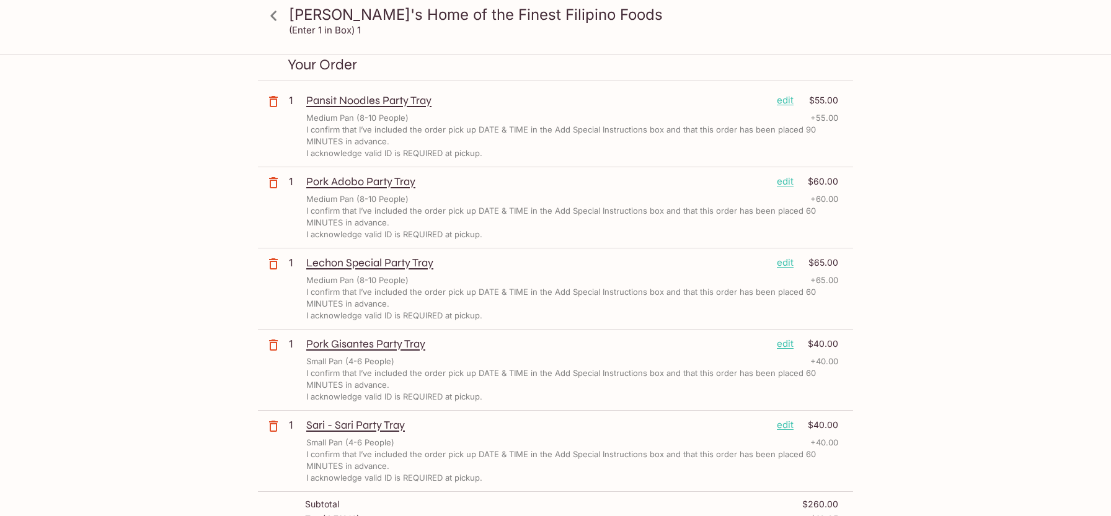
scroll to position [40, 0]
click at [281, 430] on button "button" at bounding box center [273, 427] width 31 height 31
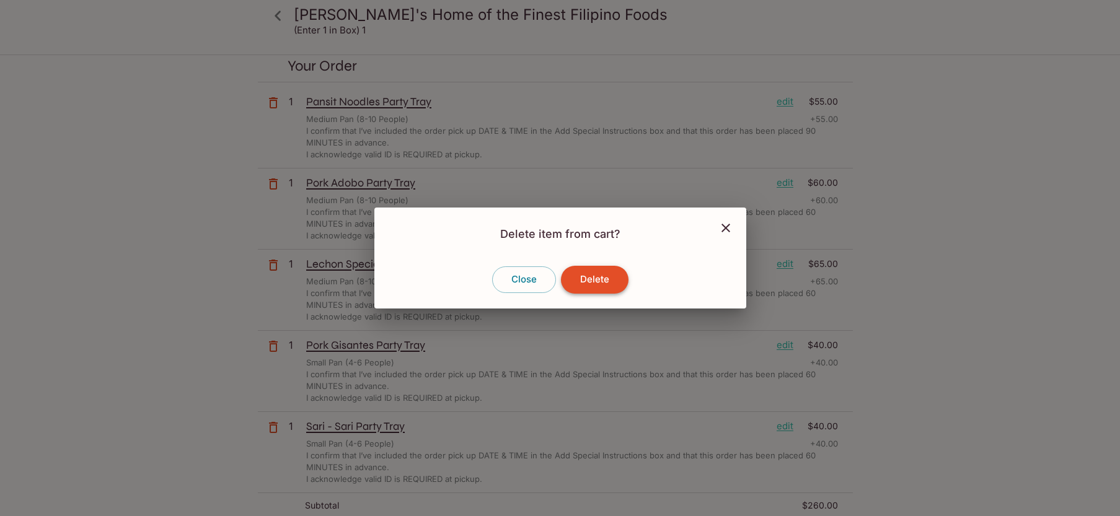
click at [591, 293] on button "Delete" at bounding box center [595, 279] width 68 height 27
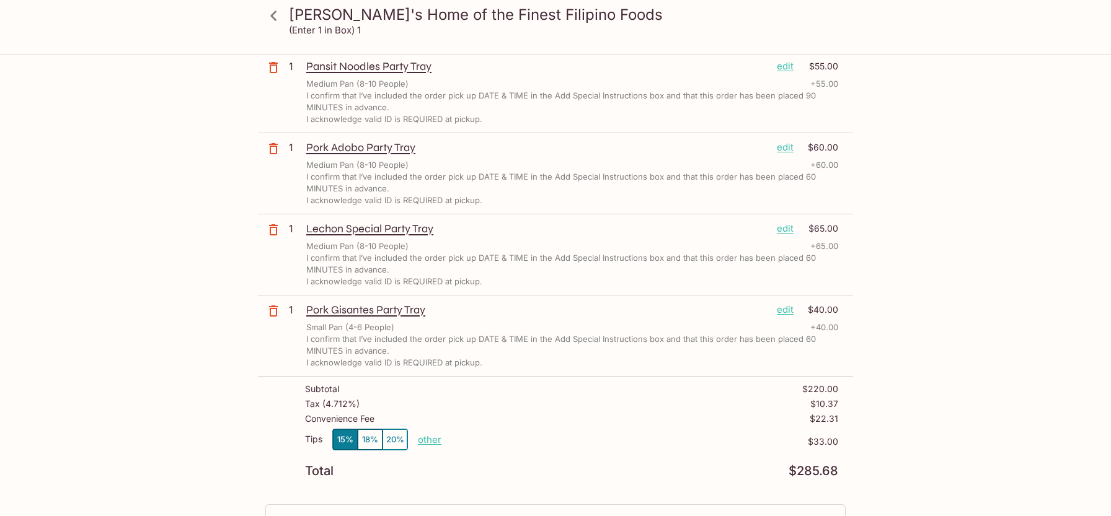
scroll to position [0, 0]
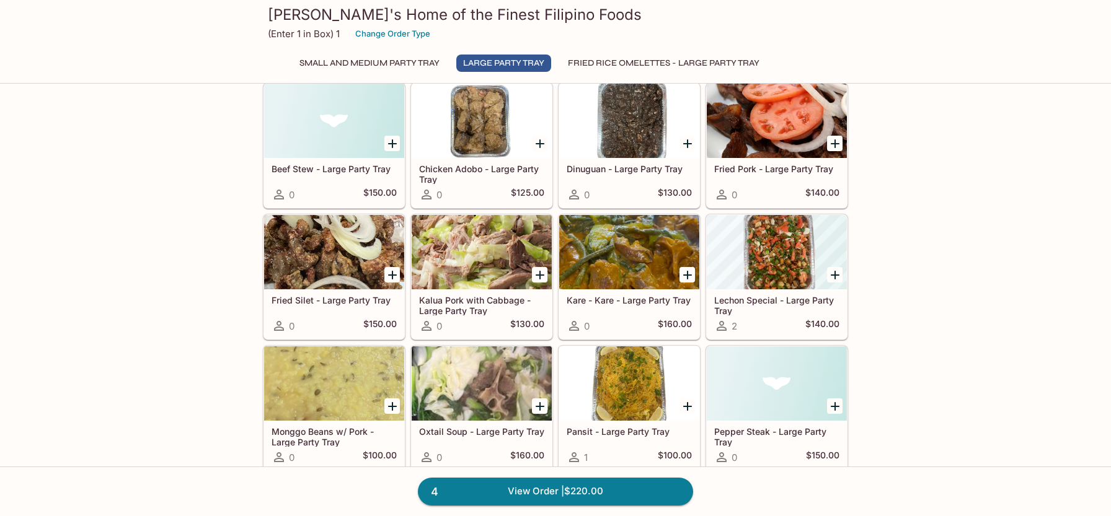
scroll to position [744, 0]
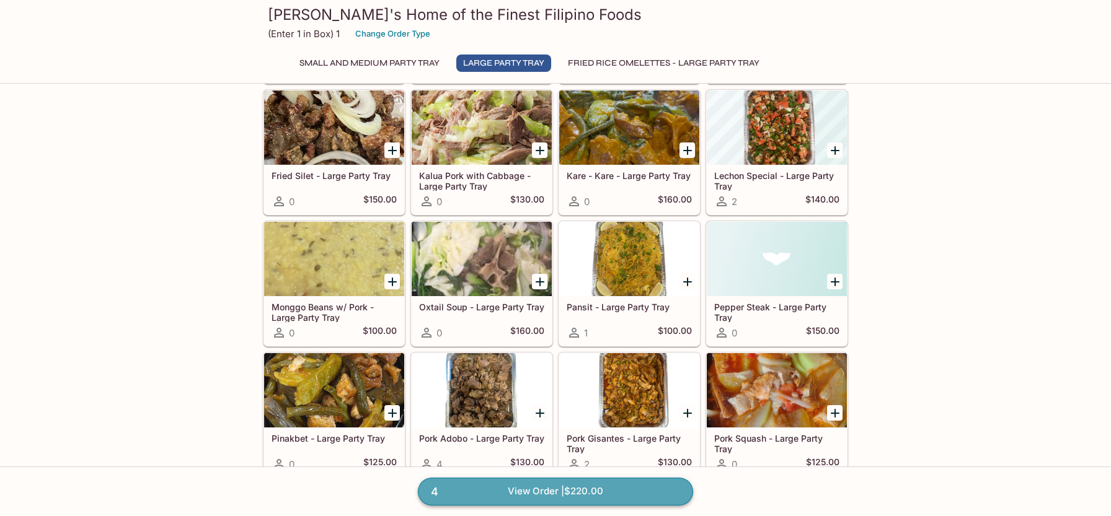
click at [427, 486] on span "4" at bounding box center [434, 492] width 22 height 17
